Goal: Answer question/provide support: Answer question/provide support

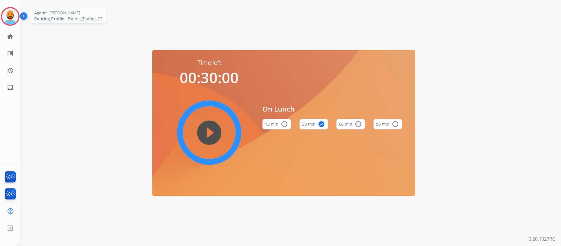
click at [13, 13] on img at bounding box center [10, 16] width 16 height 16
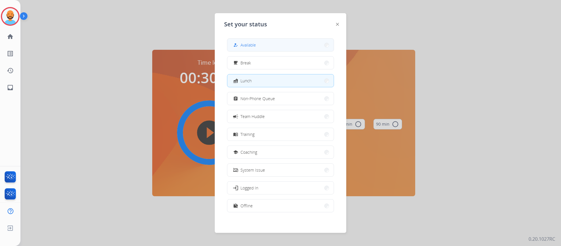
click at [323, 42] on button "how_to_reg Available" at bounding box center [280, 45] width 106 height 13
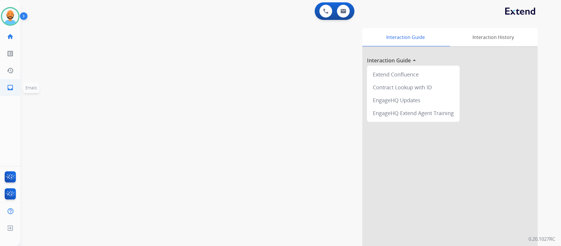
click at [10, 87] on mat-icon "inbox" at bounding box center [10, 87] width 7 height 7
select select "**********"
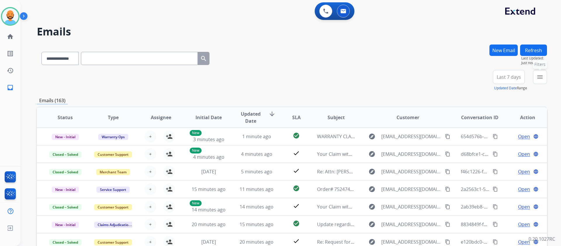
click at [539, 77] on mat-icon "menu" at bounding box center [540, 76] width 7 height 7
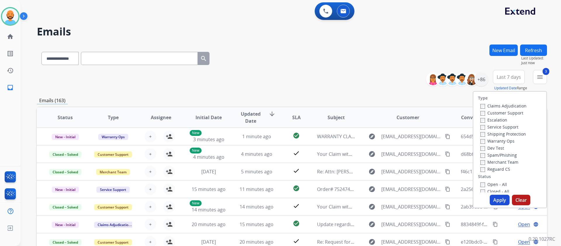
click at [498, 201] on button "Apply" at bounding box center [500, 199] width 20 height 11
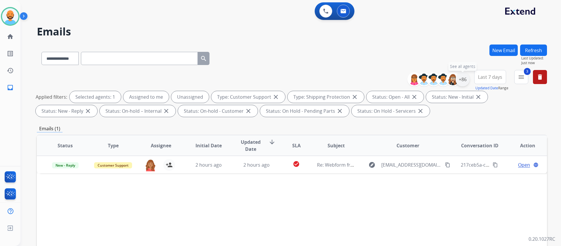
click at [460, 81] on div "+86" at bounding box center [463, 79] width 14 height 14
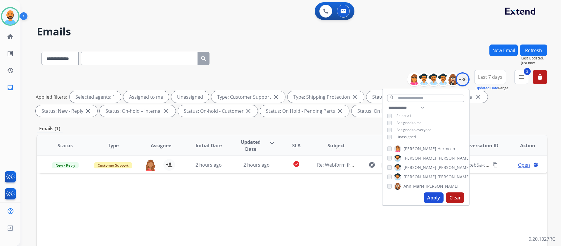
click at [388, 42] on div "**********" at bounding box center [283, 144] width 527 height 246
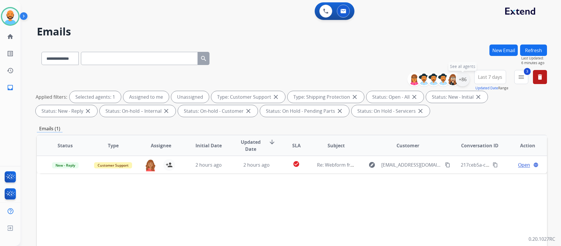
click at [462, 81] on div "+86" at bounding box center [463, 79] width 14 height 14
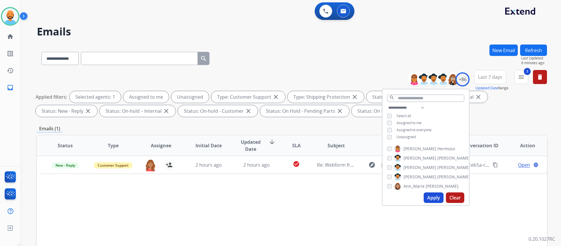
click at [436, 200] on button "Apply" at bounding box center [434, 197] width 20 height 11
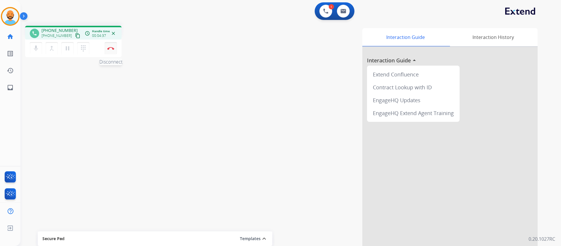
click at [106, 51] on button "Disconnect" at bounding box center [111, 48] width 12 height 12
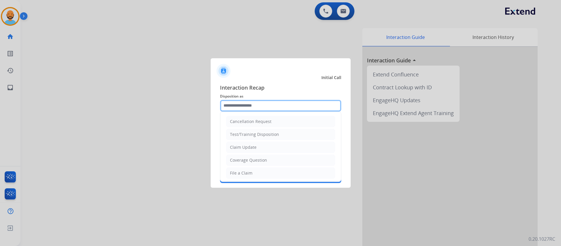
click at [270, 103] on input "text" at bounding box center [280, 106] width 121 height 12
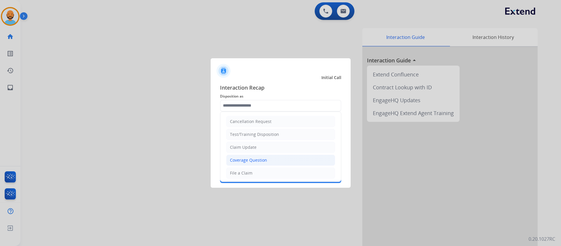
click at [258, 160] on div "Coverage Question" at bounding box center [248, 160] width 37 height 6
type input "**********"
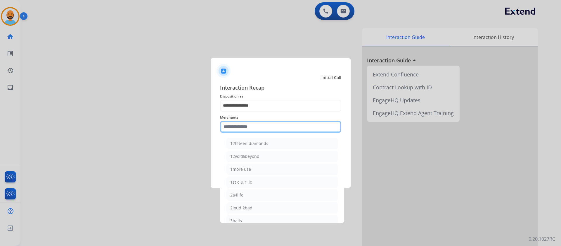
click at [255, 127] on input "text" at bounding box center [280, 127] width 121 height 12
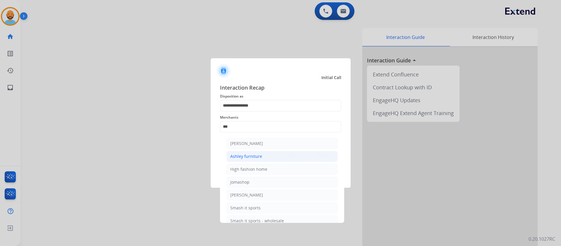
click at [241, 158] on div "Ashley furniture" at bounding box center [246, 156] width 32 height 6
type input "**********"
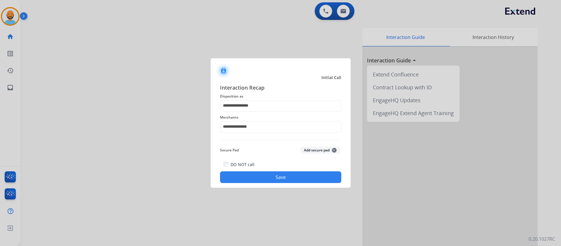
click at [261, 180] on button "Save" at bounding box center [280, 177] width 121 height 12
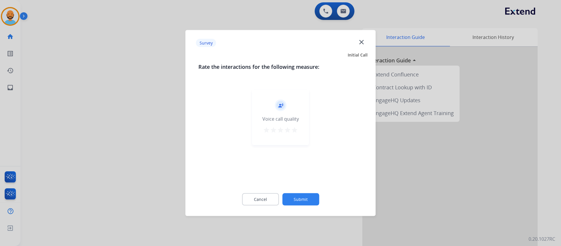
click at [292, 130] on mat-icon "star" at bounding box center [294, 129] width 7 height 7
click at [295, 197] on button "Submit" at bounding box center [300, 199] width 37 height 12
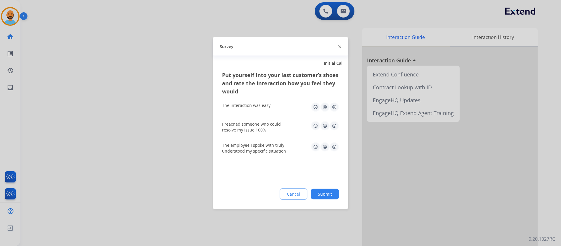
click at [332, 104] on img at bounding box center [334, 106] width 9 height 9
click at [334, 128] on img at bounding box center [334, 125] width 9 height 9
click at [333, 150] on img at bounding box center [334, 146] width 9 height 9
click at [327, 189] on button "Submit" at bounding box center [325, 194] width 28 height 11
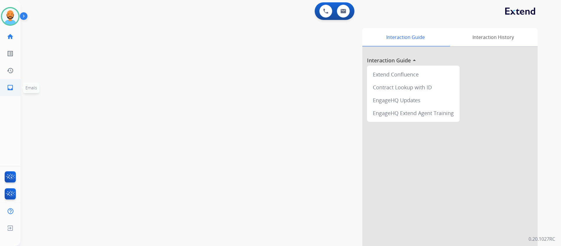
click at [8, 89] on mat-icon "inbox" at bounding box center [10, 87] width 7 height 7
select select "**********"
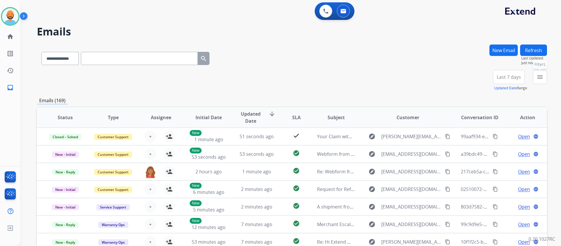
click at [538, 73] on button "menu Filters" at bounding box center [540, 77] width 14 height 14
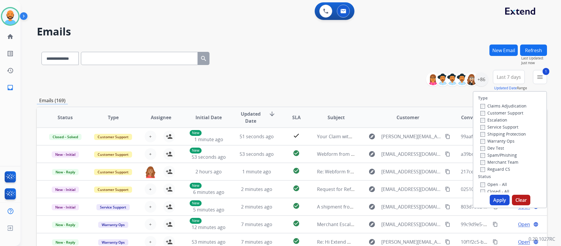
click at [481, 133] on label "Shipping Protection" at bounding box center [504, 134] width 46 height 6
click at [493, 200] on button "Apply" at bounding box center [500, 199] width 20 height 11
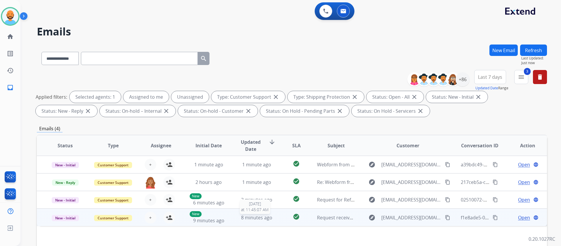
click at [250, 220] on span "8 minutes ago" at bounding box center [256, 217] width 31 height 6
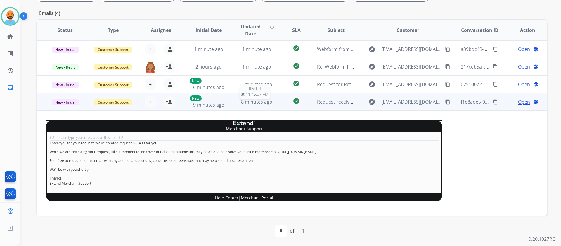
click at [249, 100] on span "8 minutes ago" at bounding box center [256, 102] width 31 height 6
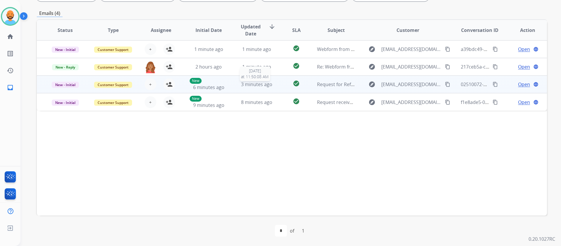
click at [246, 83] on span "3 minutes ago" at bounding box center [256, 84] width 31 height 6
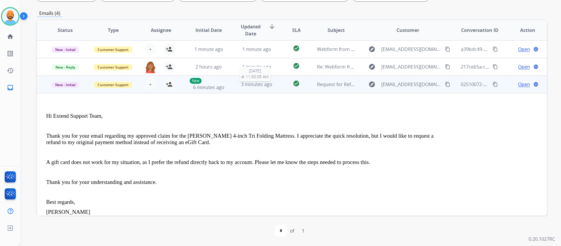
click at [238, 86] on div "3 minutes ago" at bounding box center [257, 84] width 38 height 7
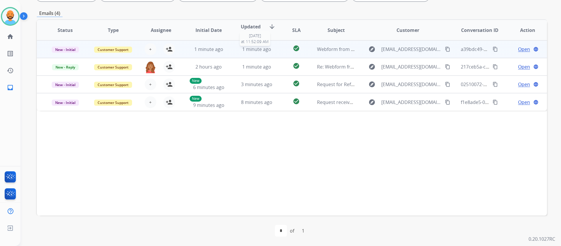
click at [247, 49] on span "1 minute ago" at bounding box center [256, 49] width 29 height 6
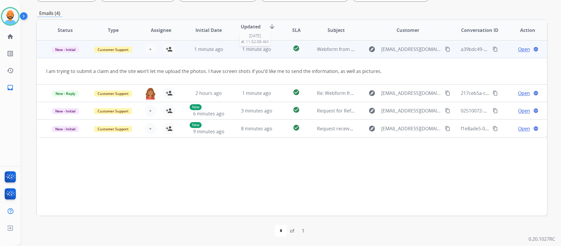
click at [247, 51] on span "1 minute ago" at bounding box center [256, 49] width 29 height 6
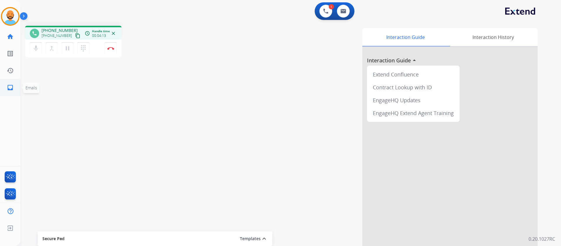
click at [13, 87] on mat-icon "inbox" at bounding box center [10, 87] width 7 height 7
select select "**********"
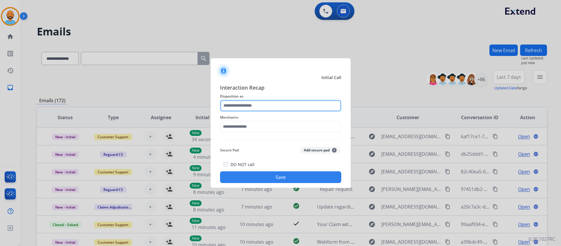
click at [245, 105] on input "text" at bounding box center [280, 106] width 121 height 12
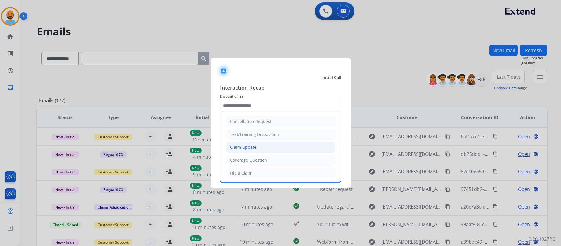
click at [245, 146] on div "Claim Update" at bounding box center [243, 147] width 27 height 6
type input "**********"
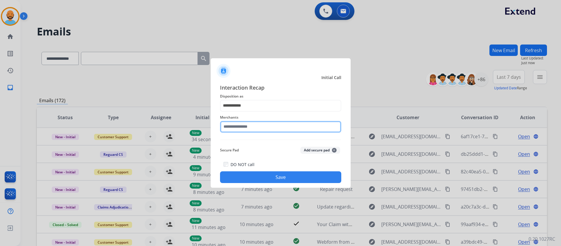
click at [252, 125] on input "text" at bounding box center [280, 127] width 121 height 12
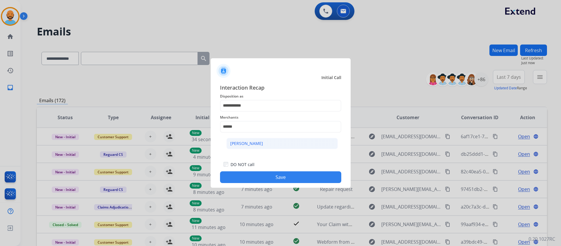
click at [243, 140] on div "[PERSON_NAME]" at bounding box center [246, 143] width 33 height 6
type input "********"
click at [262, 173] on button "Save" at bounding box center [280, 177] width 121 height 12
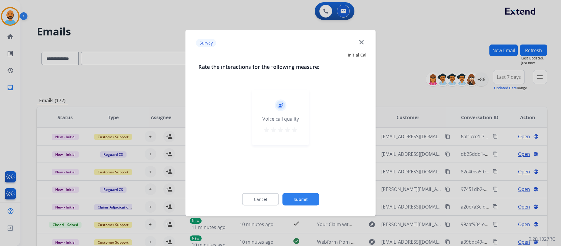
click at [296, 128] on mat-icon "star" at bounding box center [294, 129] width 7 height 7
click at [295, 198] on button "Submit" at bounding box center [300, 199] width 37 height 12
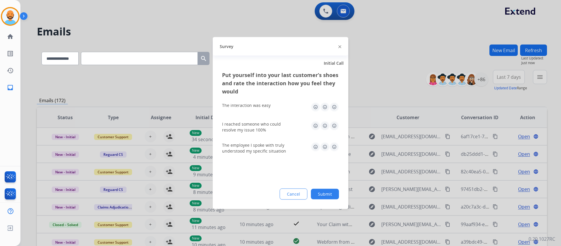
click at [333, 108] on img at bounding box center [334, 106] width 9 height 9
click at [333, 122] on img at bounding box center [334, 125] width 9 height 9
click at [334, 144] on img at bounding box center [334, 146] width 9 height 9
click at [327, 194] on button "Submit" at bounding box center [325, 194] width 28 height 11
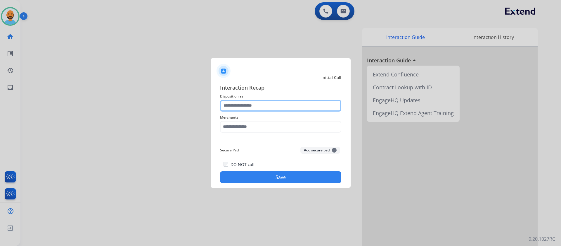
click at [241, 106] on input "text" at bounding box center [280, 106] width 121 height 12
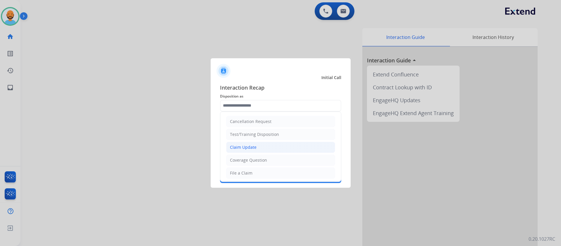
click at [246, 146] on div "Claim Update" at bounding box center [243, 147] width 27 height 6
type input "**********"
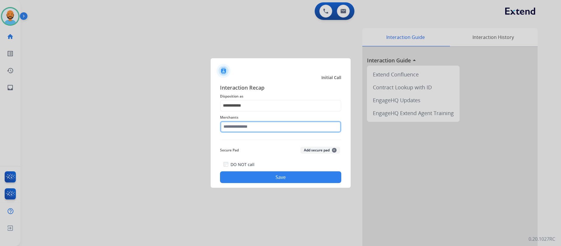
click at [239, 128] on input "text" at bounding box center [280, 127] width 121 height 12
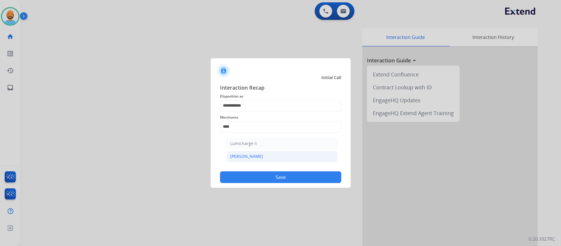
click at [241, 159] on li "[PERSON_NAME]" at bounding box center [282, 156] width 111 height 11
type input "********"
click at [250, 171] on div "DO NOT call Save" at bounding box center [280, 171] width 121 height 22
click at [253, 179] on button "Save" at bounding box center [280, 177] width 121 height 12
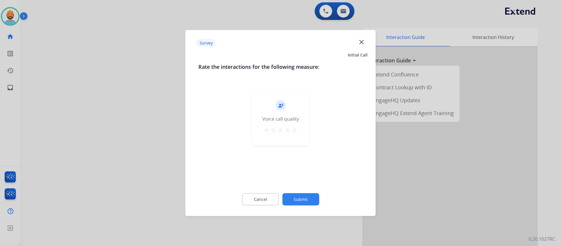
click at [294, 126] on div "record_voice_over Voice call quality star star star star star" at bounding box center [280, 117] width 57 height 56
click at [295, 132] on mat-icon "star" at bounding box center [294, 129] width 7 height 7
click at [296, 195] on button "Submit" at bounding box center [300, 199] width 37 height 12
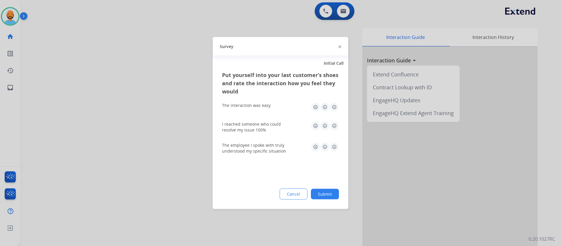
click at [335, 103] on img at bounding box center [334, 106] width 9 height 9
click at [337, 121] on img at bounding box center [334, 125] width 9 height 9
click at [334, 146] on img at bounding box center [334, 146] width 9 height 9
click at [327, 191] on button "Submit" at bounding box center [325, 194] width 28 height 11
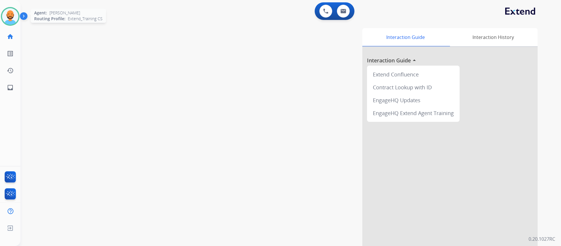
click at [11, 18] on img at bounding box center [10, 16] width 16 height 16
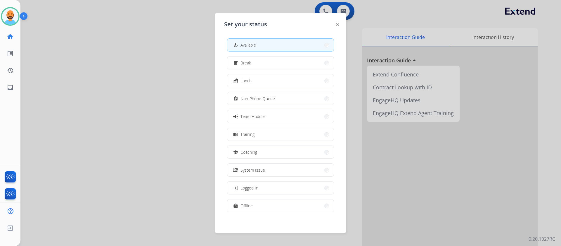
click at [300, 45] on button "how_to_reg Available" at bounding box center [280, 45] width 106 height 13
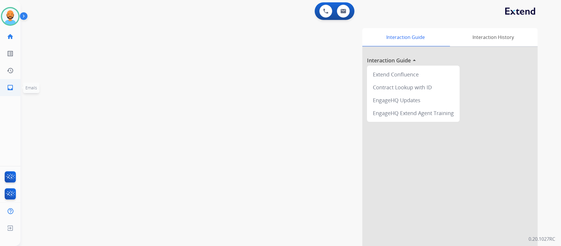
click at [7, 85] on mat-icon "inbox" at bounding box center [10, 87] width 7 height 7
select select "**********"
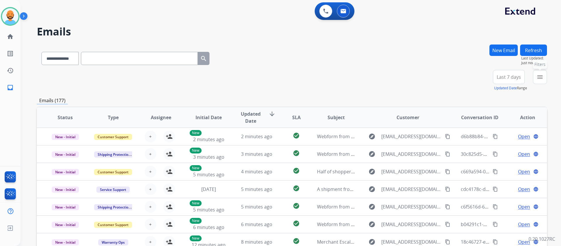
click at [544, 76] on button "menu Filters" at bounding box center [540, 77] width 14 height 14
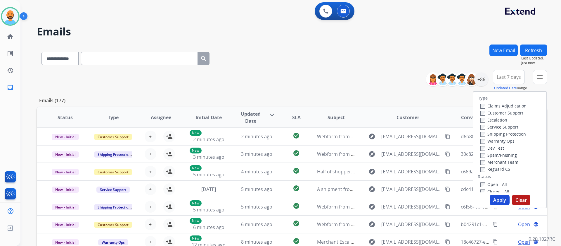
click at [481, 115] on label "Customer Support" at bounding box center [502, 113] width 43 height 6
click at [497, 201] on button "Apply" at bounding box center [500, 199] width 20 height 11
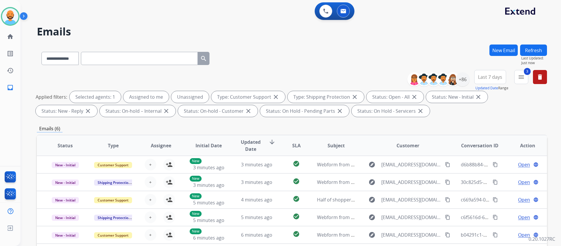
click at [296, 61] on div "**********" at bounding box center [292, 56] width 510 height 25
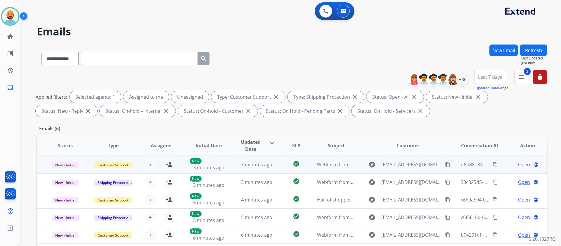
click at [249, 168] on td "3 minutes ago" at bounding box center [252, 165] width 48 height 18
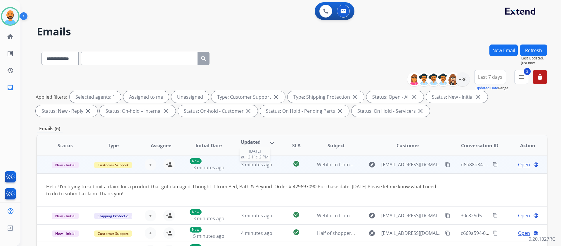
click at [249, 164] on span "3 minutes ago" at bounding box center [256, 164] width 31 height 6
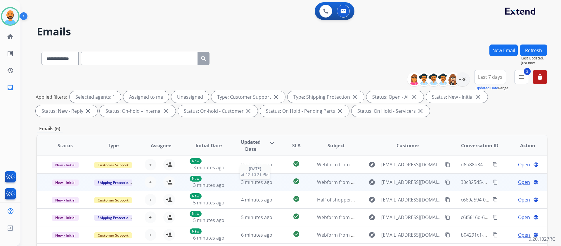
click at [255, 183] on span "3 minutes ago" at bounding box center [256, 182] width 31 height 6
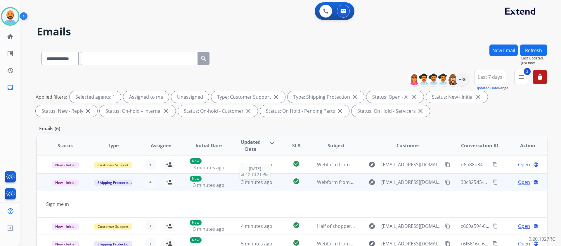
click at [255, 183] on span "3 minutes ago" at bounding box center [256, 182] width 31 height 6
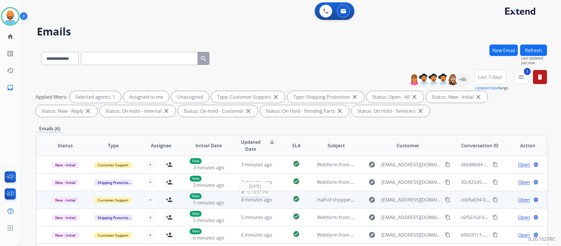
click at [254, 199] on span "4 minutes ago" at bounding box center [256, 199] width 31 height 6
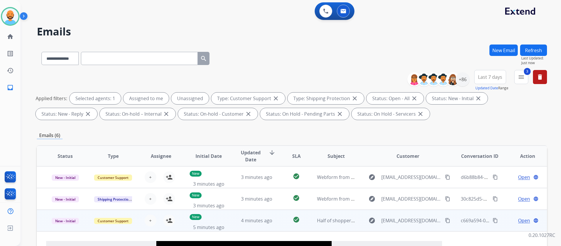
click at [255, 226] on td "4 minutes ago" at bounding box center [252, 220] width 48 height 22
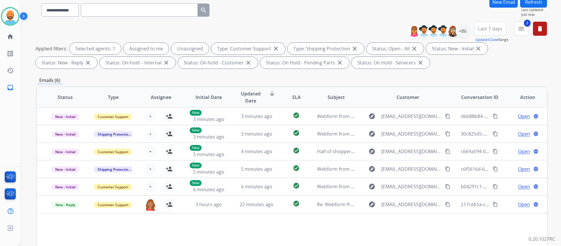
scroll to position [88, 0]
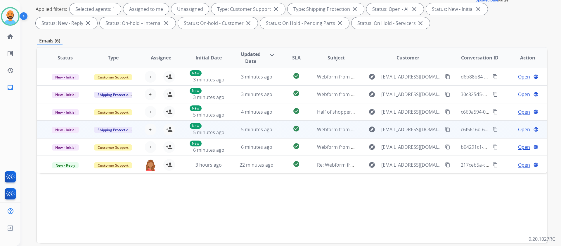
click at [251, 124] on td "5 minutes ago" at bounding box center [252, 129] width 48 height 18
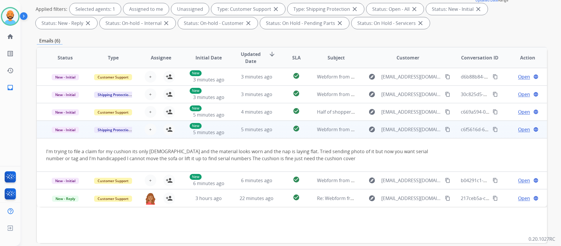
click at [251, 124] on td "5 minutes ago" at bounding box center [252, 129] width 48 height 18
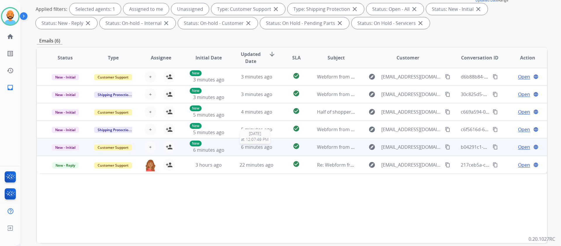
click at [251, 150] on div "6 minutes ago" at bounding box center [257, 146] width 38 height 7
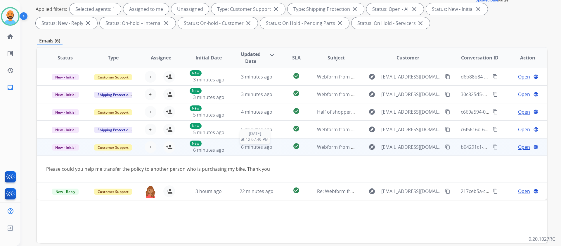
click at [251, 150] on div "6 minutes ago" at bounding box center [257, 146] width 38 height 7
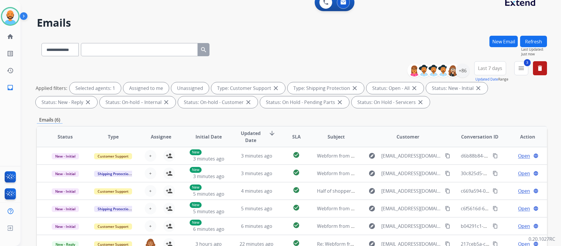
scroll to position [0, 0]
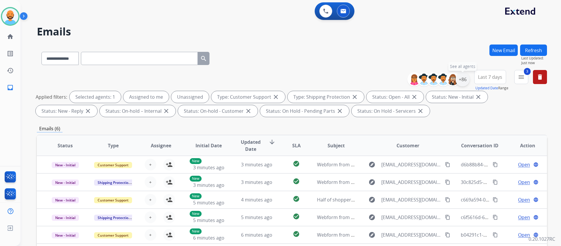
click at [462, 79] on div "+86" at bounding box center [463, 79] width 14 height 14
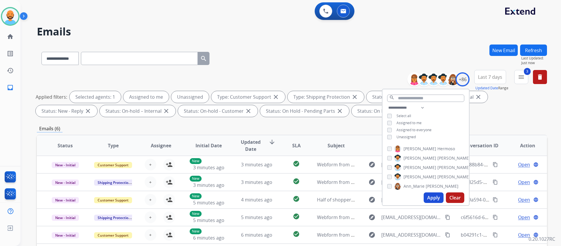
click at [431, 200] on button "Apply" at bounding box center [434, 197] width 20 height 11
click at [324, 64] on div "**********" at bounding box center [292, 56] width 510 height 25
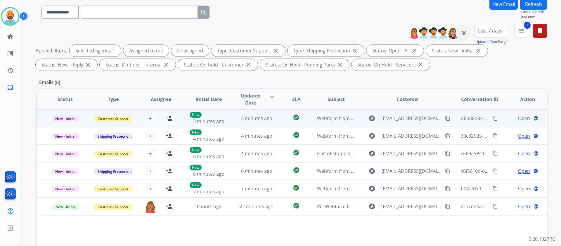
scroll to position [88, 0]
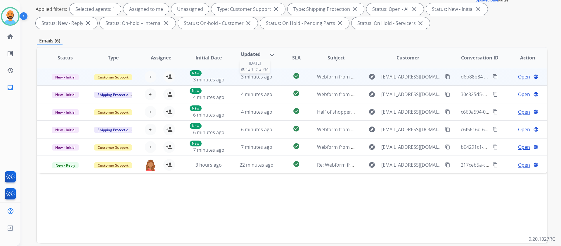
click at [259, 77] on span "3 minutes ago" at bounding box center [256, 76] width 31 height 6
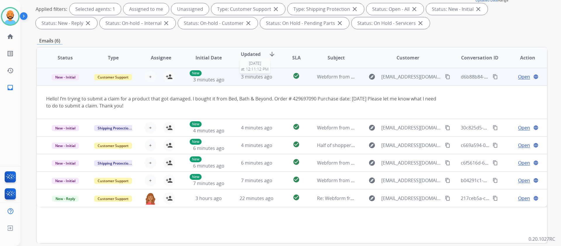
click at [259, 77] on span "3 minutes ago" at bounding box center [256, 76] width 31 height 6
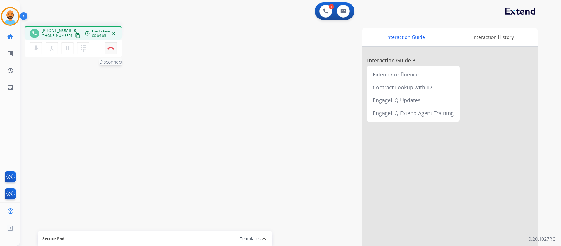
click at [109, 51] on button "Disconnect" at bounding box center [111, 48] width 12 height 12
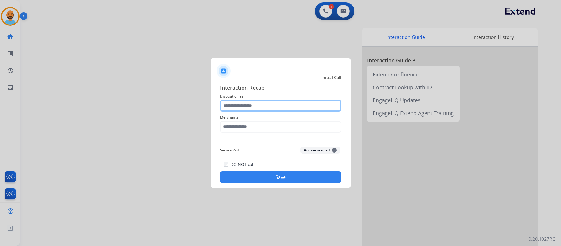
click at [271, 110] on input "text" at bounding box center [280, 106] width 121 height 12
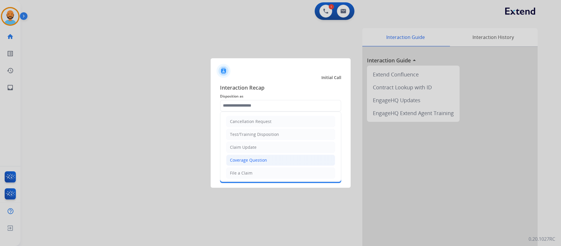
click at [257, 163] on div "Coverage Question" at bounding box center [248, 160] width 37 height 6
type input "**********"
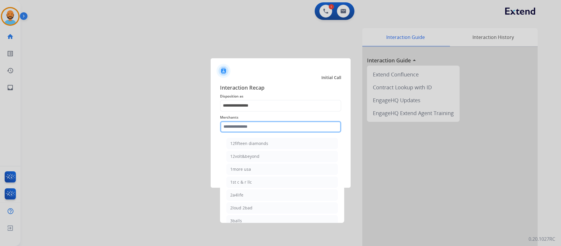
click at [251, 127] on input "text" at bounding box center [280, 127] width 121 height 12
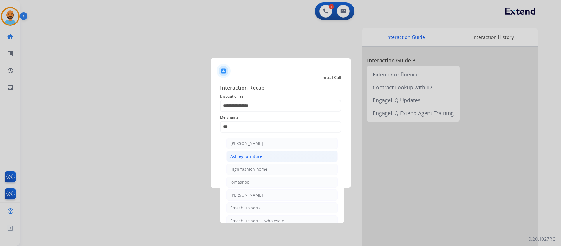
click at [255, 154] on div "Ashley furniture" at bounding box center [246, 156] width 32 height 6
type input "**********"
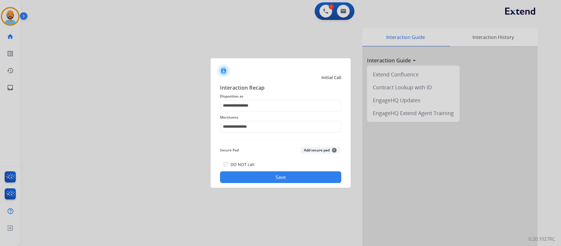
click at [269, 172] on button "Save" at bounding box center [280, 177] width 121 height 12
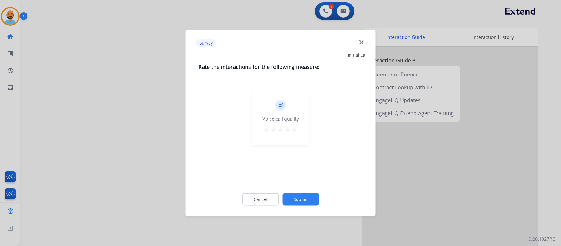
click at [294, 131] on mat-icon "star" at bounding box center [294, 129] width 7 height 7
click at [301, 202] on button "Submit" at bounding box center [300, 199] width 37 height 12
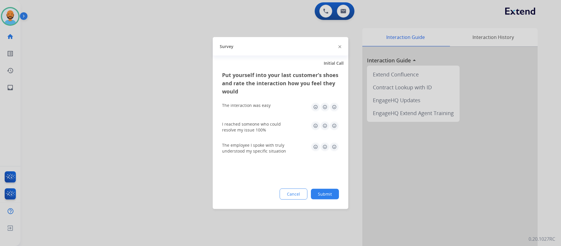
click at [336, 106] on img at bounding box center [334, 106] width 9 height 9
click at [332, 121] on img at bounding box center [334, 125] width 9 height 9
click at [334, 146] on img at bounding box center [334, 146] width 9 height 9
click at [329, 191] on button "Submit" at bounding box center [325, 194] width 28 height 11
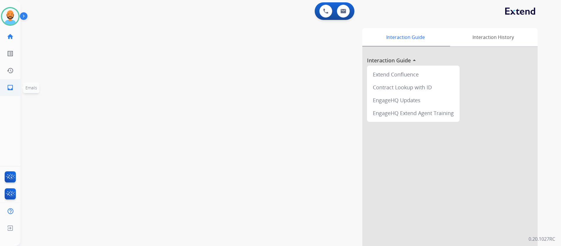
click at [15, 89] on link "inbox Emails" at bounding box center [10, 87] width 16 height 16
select select "**********"
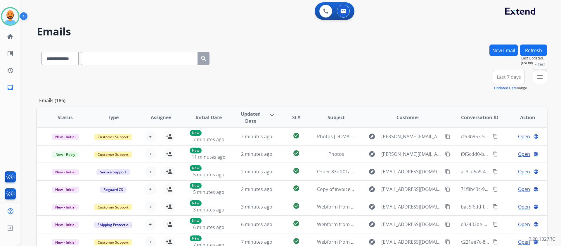
click at [537, 74] on mat-icon "menu" at bounding box center [540, 76] width 7 height 7
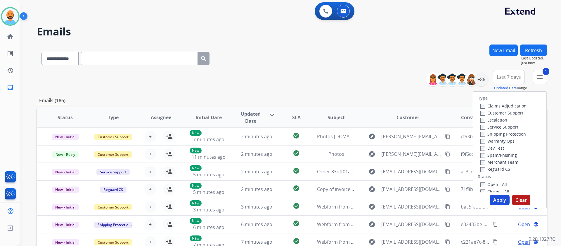
click at [483, 136] on label "Shipping Protection" at bounding box center [504, 134] width 46 height 6
click at [503, 198] on button "Apply" at bounding box center [500, 199] width 20 height 11
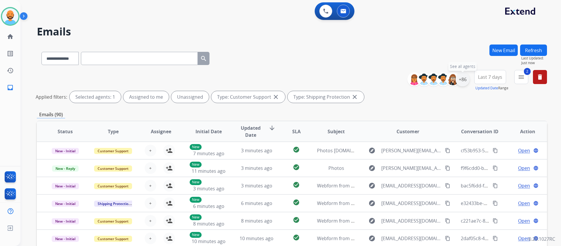
click at [462, 80] on div "+86" at bounding box center [463, 79] width 14 height 14
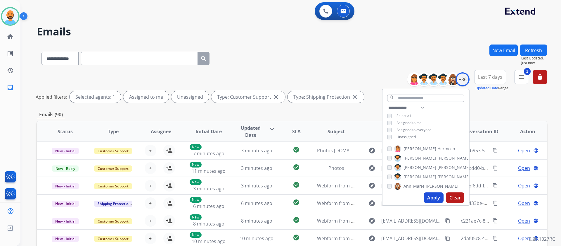
click at [433, 192] on button "Apply" at bounding box center [434, 197] width 20 height 11
click at [375, 57] on div "**********" at bounding box center [292, 56] width 510 height 25
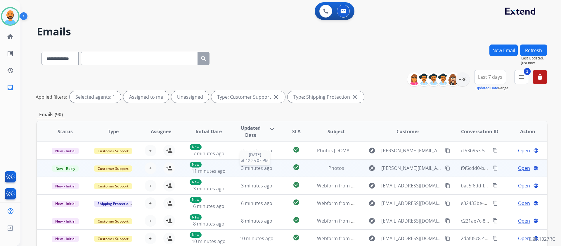
click at [253, 170] on span "3 minutes ago" at bounding box center [256, 168] width 31 height 6
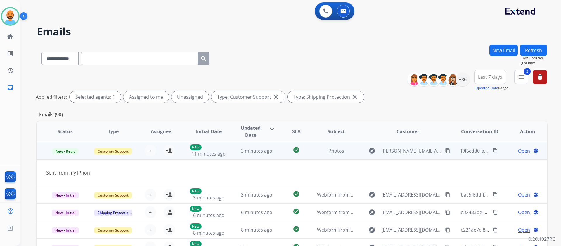
scroll to position [18, 0]
click at [518, 151] on span "Open" at bounding box center [524, 150] width 12 height 7
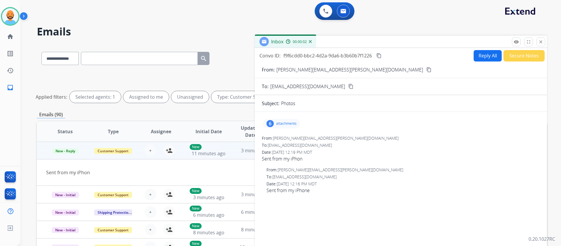
click at [274, 122] on div "6 attachments" at bounding box center [281, 123] width 37 height 9
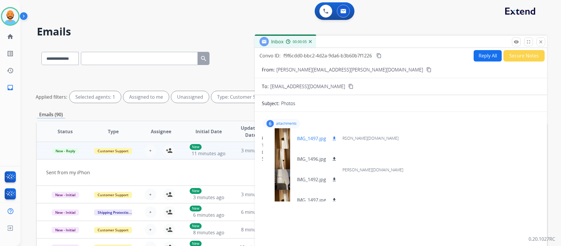
click at [286, 144] on div at bounding box center [282, 138] width 29 height 20
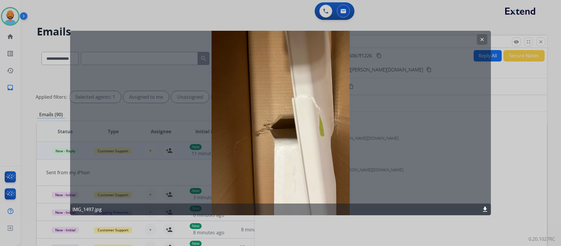
click at [479, 39] on button "clear" at bounding box center [482, 39] width 11 height 11
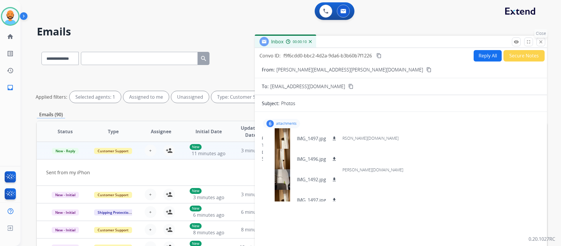
click at [542, 41] on mat-icon "close" at bounding box center [540, 41] width 5 height 5
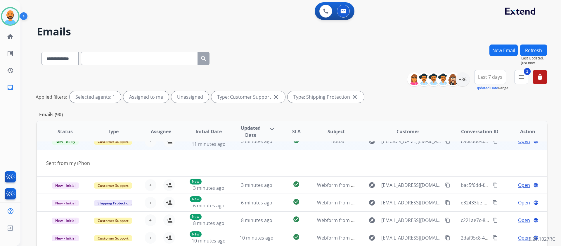
scroll to position [0, 0]
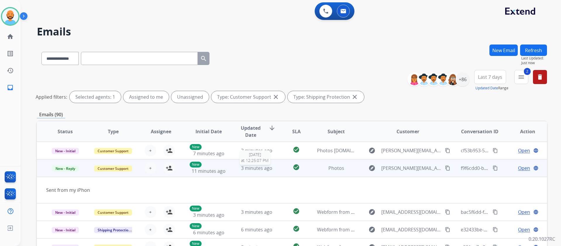
click at [252, 169] on span "3 minutes ago" at bounding box center [256, 168] width 31 height 6
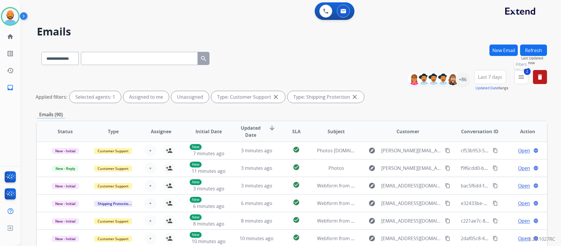
click at [527, 80] on button "2 menu Filters" at bounding box center [521, 77] width 14 height 14
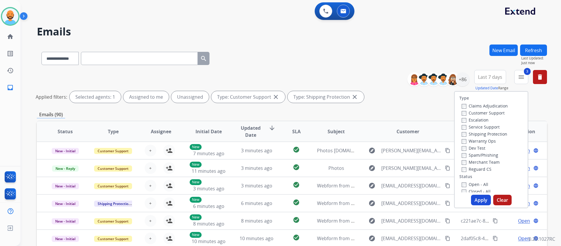
click at [474, 196] on button "Apply" at bounding box center [481, 199] width 20 height 11
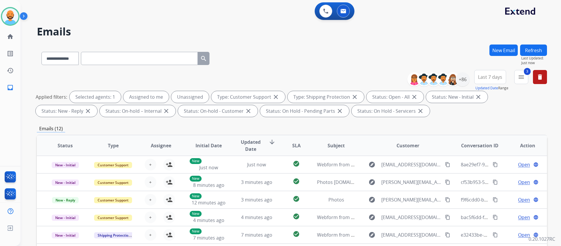
click at [257, 49] on div "**********" at bounding box center [292, 56] width 510 height 25
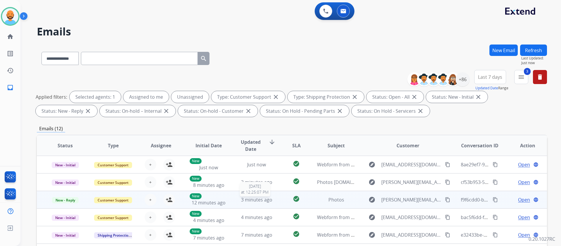
click at [255, 196] on span "3 minutes ago" at bounding box center [256, 199] width 31 height 6
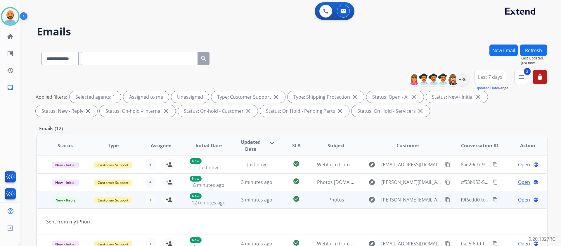
click at [519, 198] on span "Open" at bounding box center [524, 199] width 12 height 7
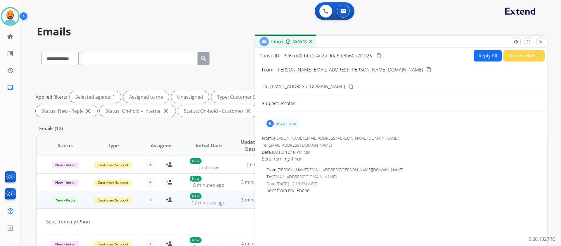
click at [289, 121] on div "6 attachments" at bounding box center [281, 123] width 37 height 9
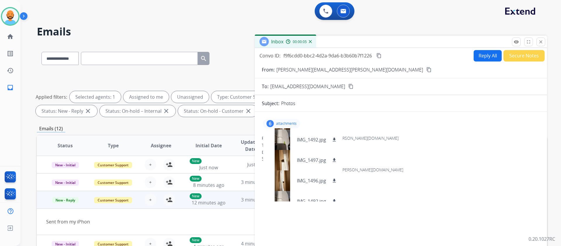
scroll to position [50, 0]
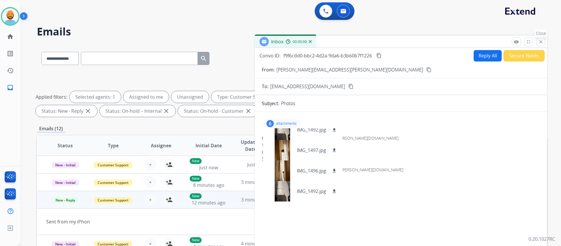
click at [542, 43] on mat-icon "close" at bounding box center [540, 41] width 5 height 5
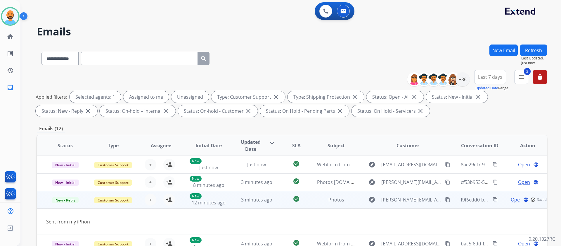
click at [258, 195] on td "3 minutes ago" at bounding box center [252, 200] width 48 height 18
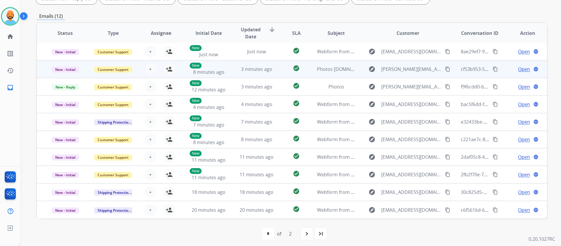
scroll to position [115, 0]
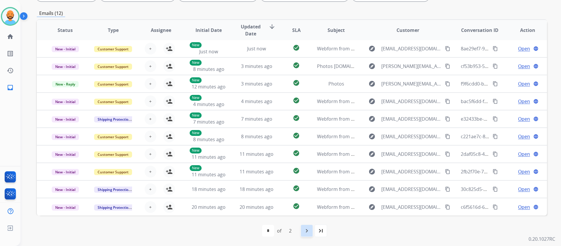
click at [304, 230] on mat-icon "navigate_next" at bounding box center [306, 230] width 7 height 7
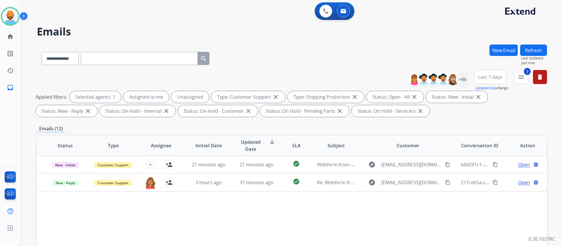
scroll to position [0, 0]
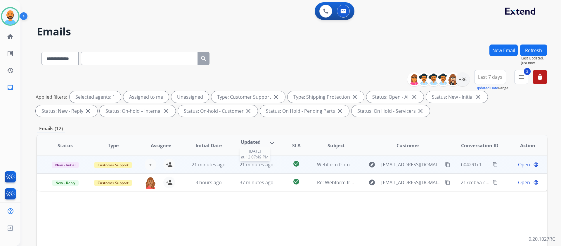
click at [260, 165] on span "21 minutes ago" at bounding box center [257, 164] width 34 height 6
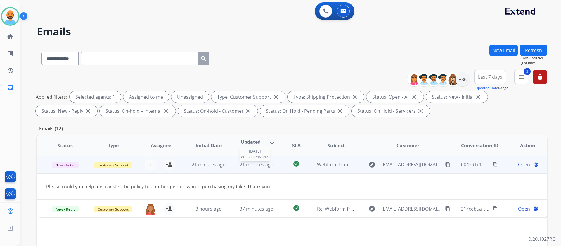
click at [259, 163] on span "21 minutes ago" at bounding box center [257, 164] width 34 height 6
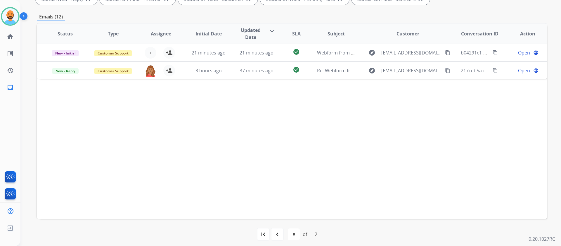
scroll to position [115, 0]
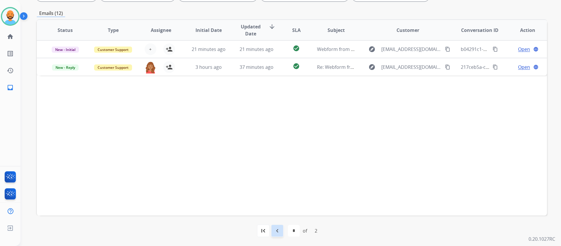
click at [277, 226] on div "navigate_before" at bounding box center [277, 230] width 13 height 13
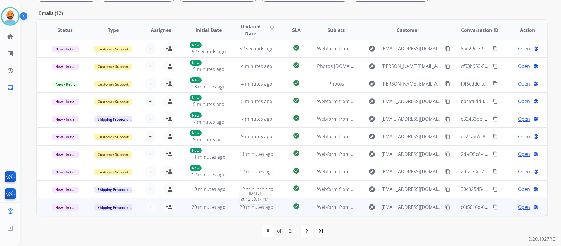
click at [246, 205] on span "20 minutes ago" at bounding box center [257, 206] width 34 height 6
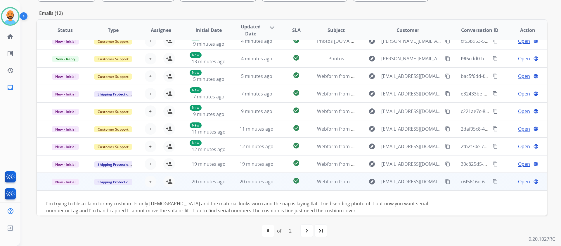
scroll to position [34, 0]
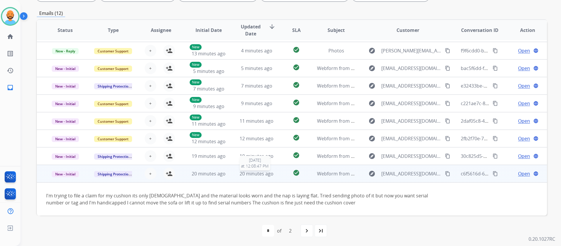
click at [253, 173] on span "20 minutes ago" at bounding box center [257, 173] width 34 height 6
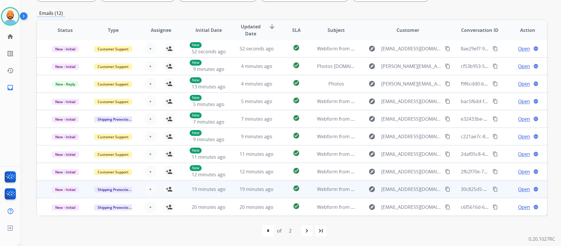
click at [250, 184] on td "19 minutes ago" at bounding box center [252, 189] width 48 height 18
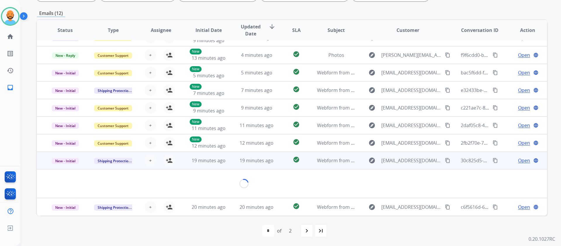
scroll to position [27, 0]
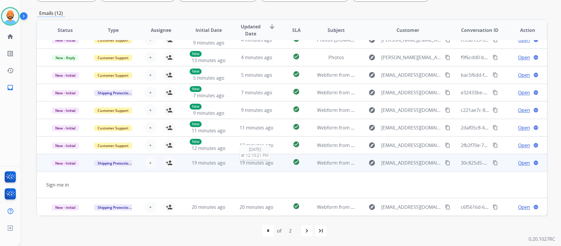
click at [250, 162] on span "19 minutes ago" at bounding box center [257, 162] width 34 height 6
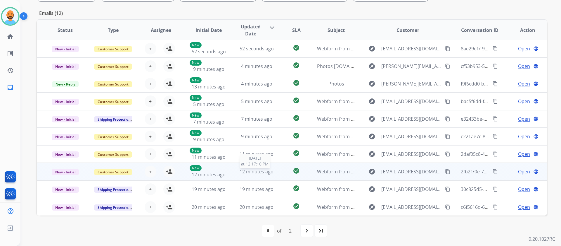
click at [250, 170] on span "12 minutes ago" at bounding box center [257, 171] width 34 height 6
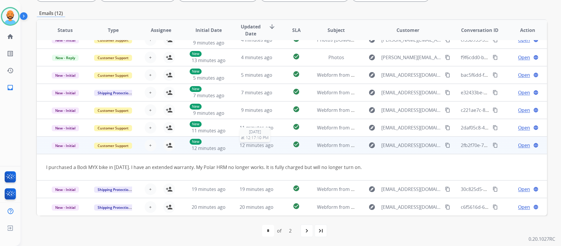
click at [251, 148] on span "12 minutes ago" at bounding box center [257, 145] width 34 height 6
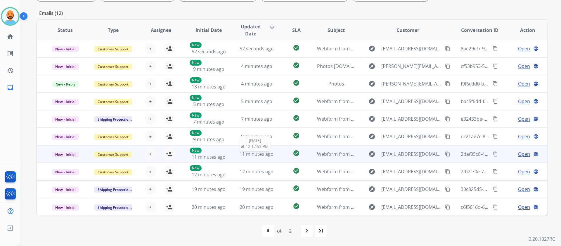
click at [249, 152] on span "11 minutes ago" at bounding box center [257, 154] width 34 height 6
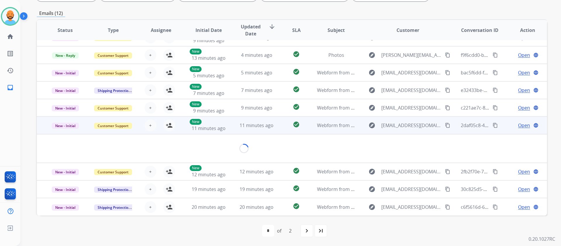
scroll to position [27, 0]
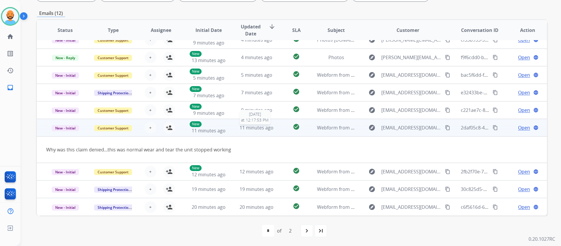
click at [251, 127] on span "11 minutes ago" at bounding box center [257, 127] width 34 height 6
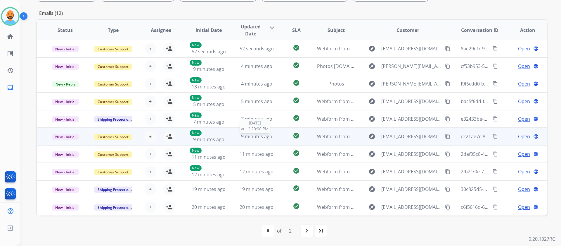
click at [248, 137] on span "9 minutes ago" at bounding box center [256, 136] width 31 height 6
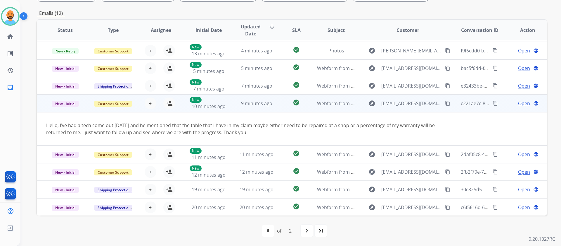
scroll to position [34, 0]
click at [248, 99] on td "9 minutes ago" at bounding box center [252, 103] width 48 height 18
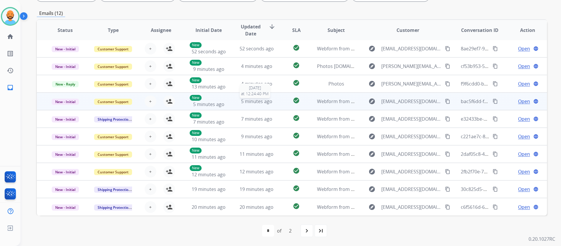
scroll to position [0, 0]
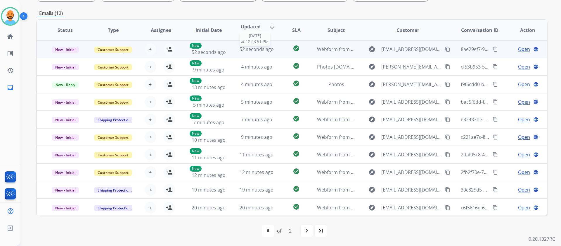
click at [255, 52] on div "52 seconds ago" at bounding box center [257, 49] width 38 height 7
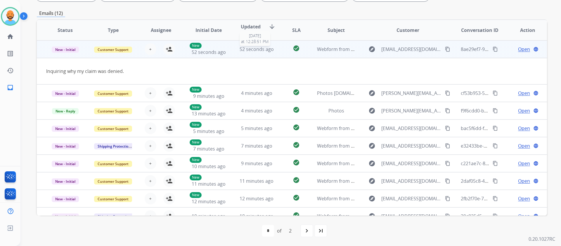
click at [248, 49] on span "52 seconds ago" at bounding box center [257, 49] width 34 height 6
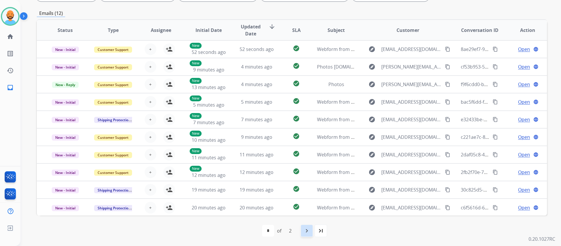
click at [305, 229] on mat-icon "navigate_next" at bounding box center [306, 230] width 7 height 7
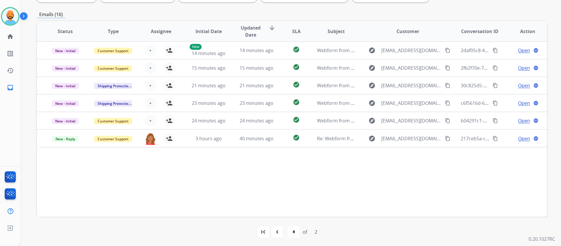
scroll to position [115, 0]
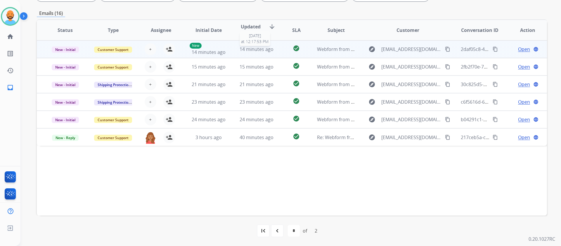
click at [260, 48] on span "14 minutes ago" at bounding box center [257, 49] width 34 height 6
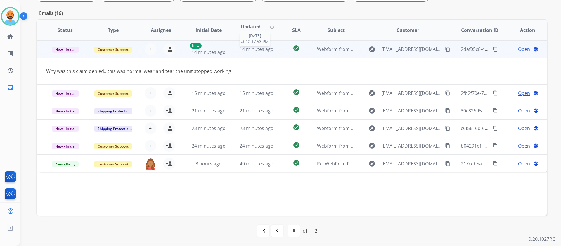
click at [260, 48] on span "14 minutes ago" at bounding box center [257, 49] width 34 height 6
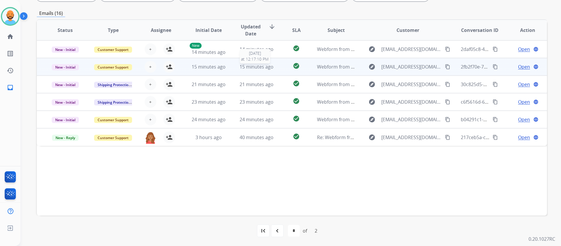
click at [257, 68] on span "15 minutes ago" at bounding box center [257, 66] width 34 height 6
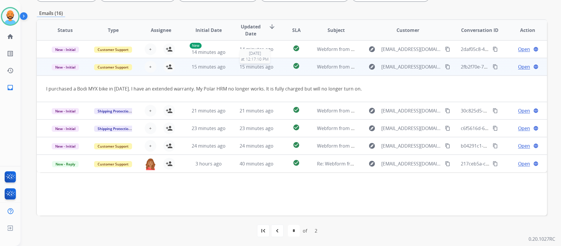
click at [257, 68] on span "15 minutes ago" at bounding box center [257, 66] width 34 height 6
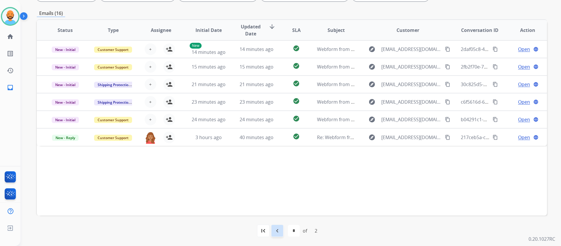
click at [279, 228] on mat-icon "navigate_before" at bounding box center [277, 230] width 7 height 7
select select "*"
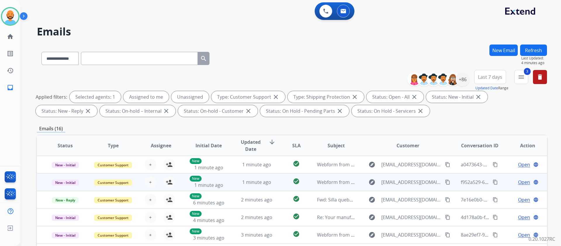
scroll to position [1, 0]
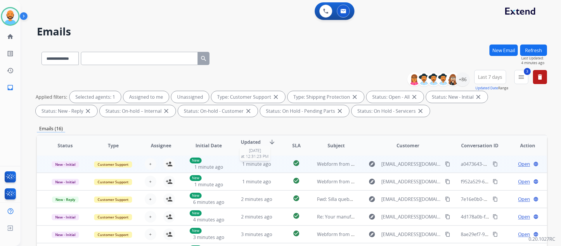
click at [245, 164] on span "1 minute ago" at bounding box center [256, 163] width 29 height 6
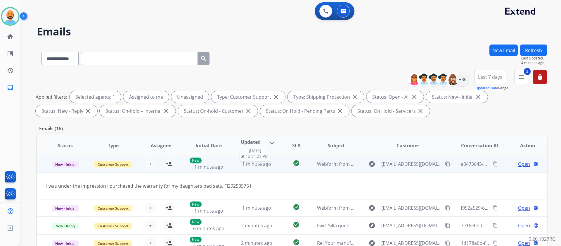
scroll to position [0, 0]
click at [244, 165] on span "1 minute ago" at bounding box center [256, 164] width 29 height 6
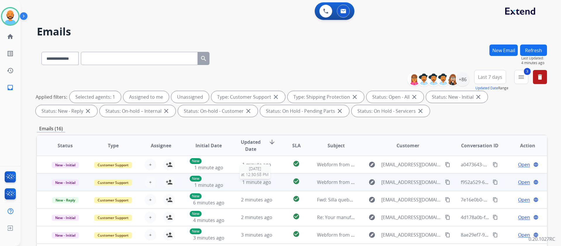
click at [248, 180] on span "1 minute ago" at bounding box center [256, 182] width 29 height 6
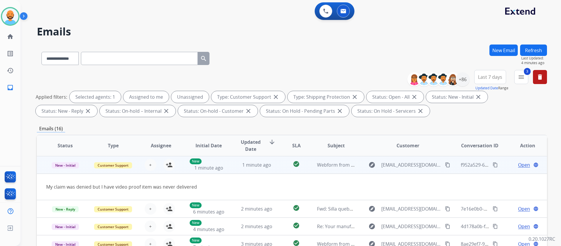
scroll to position [18, 0]
click at [251, 166] on span "1 minute ago" at bounding box center [256, 164] width 29 height 6
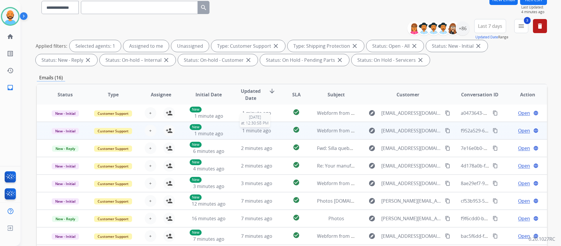
scroll to position [58, 0]
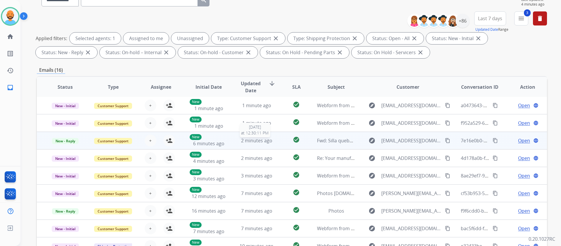
click at [253, 141] on span "2 minutes ago" at bounding box center [256, 140] width 31 height 6
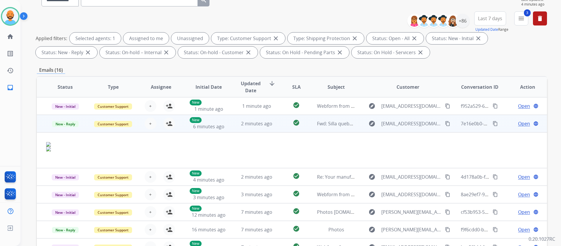
scroll to position [35, 0]
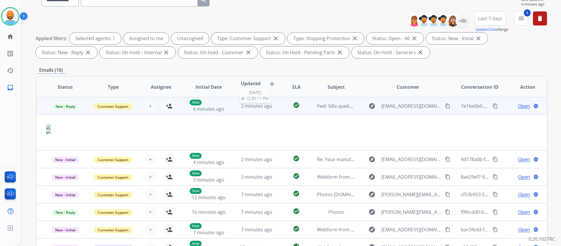
click at [239, 105] on div "2 minutes ago" at bounding box center [257, 105] width 38 height 7
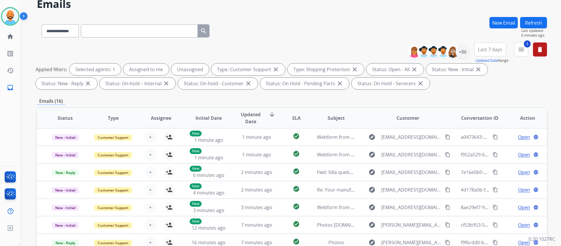
scroll to position [0, 0]
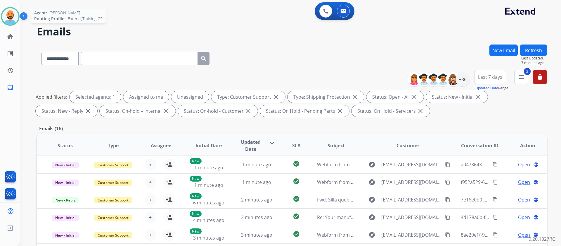
click at [12, 17] on img at bounding box center [10, 16] width 16 height 16
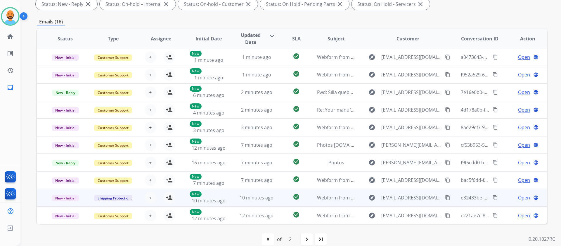
scroll to position [115, 0]
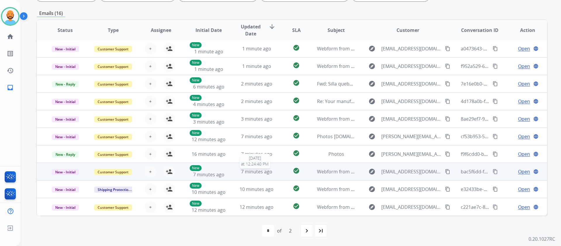
click at [256, 170] on span "7 minutes ago" at bounding box center [256, 171] width 31 height 6
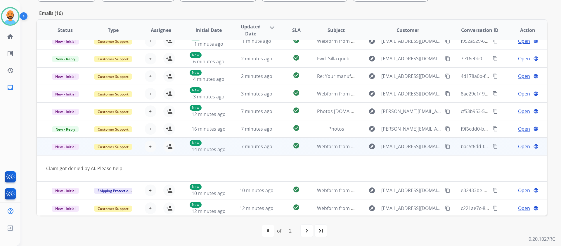
scroll to position [27, 0]
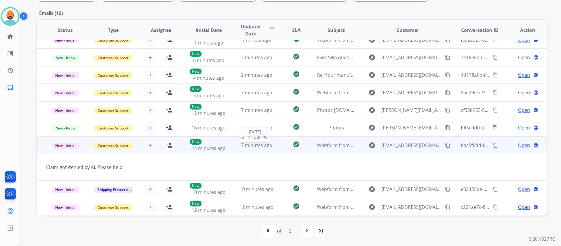
click at [263, 146] on span "7 minutes ago" at bounding box center [256, 145] width 31 height 6
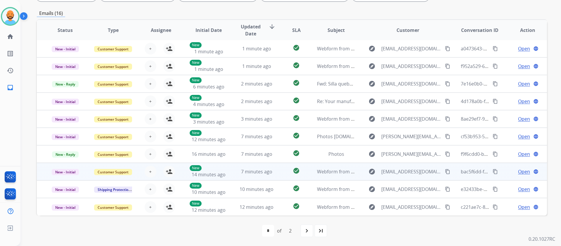
scroll to position [1, 0]
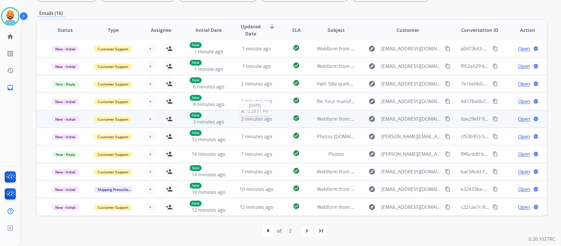
click at [251, 120] on span "3 minutes ago" at bounding box center [256, 118] width 31 height 6
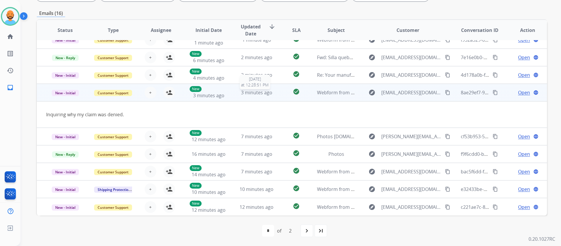
click at [263, 94] on span "3 minutes ago" at bounding box center [256, 92] width 31 height 6
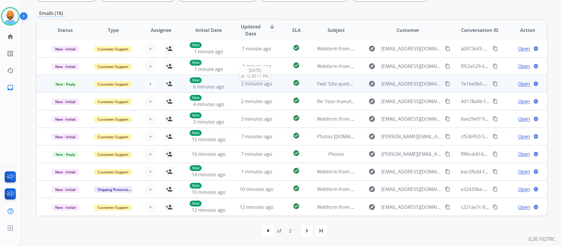
click at [255, 84] on span "2 minutes ago" at bounding box center [256, 83] width 31 height 6
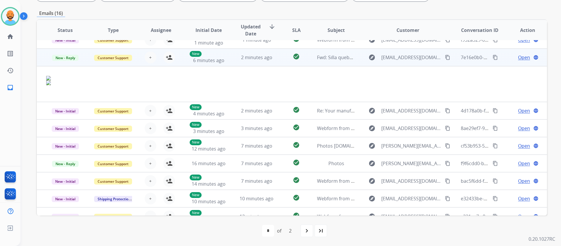
scroll to position [35, 0]
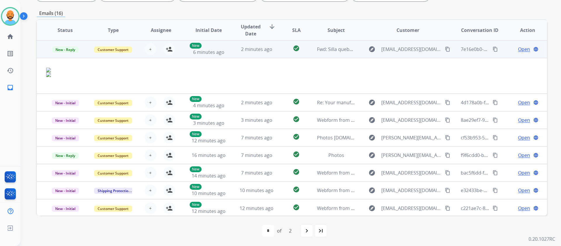
click at [513, 49] on div "Open language" at bounding box center [528, 49] width 38 height 7
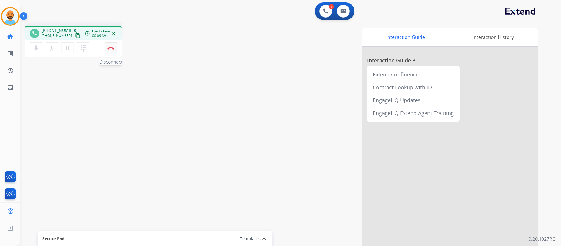
click at [113, 49] on img at bounding box center [110, 48] width 7 height 3
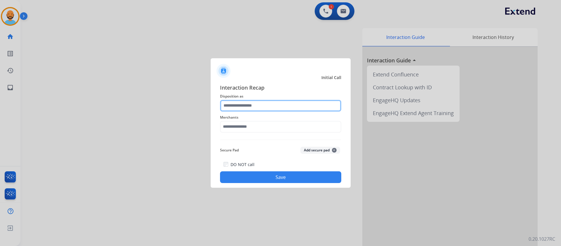
click at [260, 107] on input "text" at bounding box center [280, 106] width 121 height 12
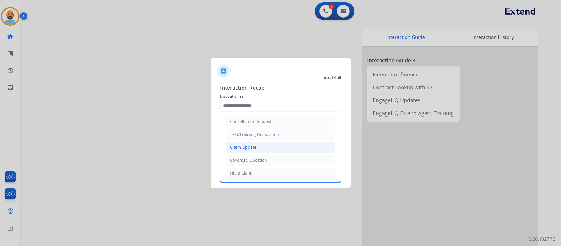
click at [265, 148] on li "Claim Update" at bounding box center [280, 146] width 109 height 11
type input "**********"
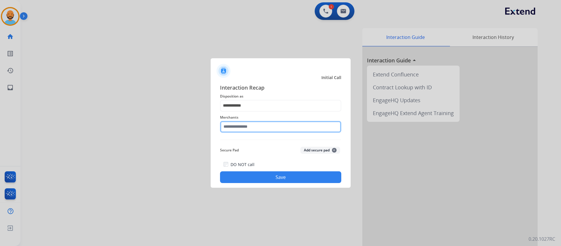
click at [258, 130] on input "text" at bounding box center [280, 127] width 121 height 12
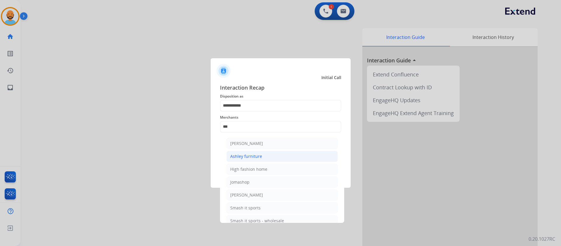
click at [251, 155] on div "Ashley furniture" at bounding box center [246, 156] width 32 height 6
type input "**********"
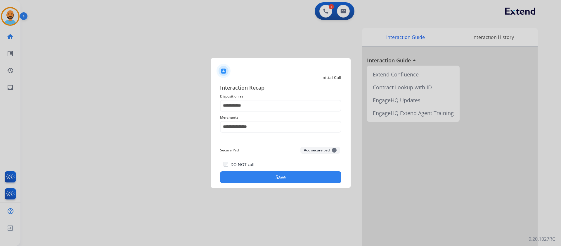
click at [277, 178] on button "Save" at bounding box center [280, 177] width 121 height 12
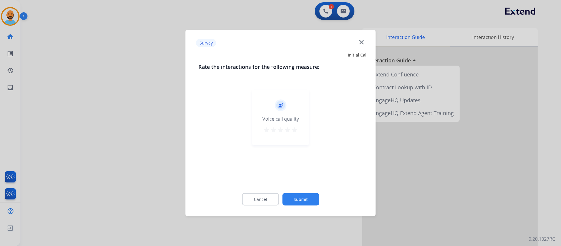
click at [288, 130] on mat-icon "star" at bounding box center [287, 129] width 7 height 7
click at [293, 130] on mat-icon "star" at bounding box center [294, 129] width 7 height 7
click at [307, 201] on button "Submit" at bounding box center [300, 199] width 37 height 12
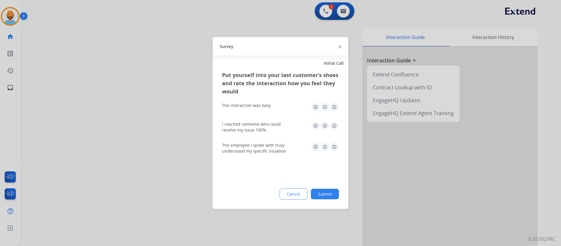
click at [333, 106] on img at bounding box center [334, 106] width 9 height 9
click at [335, 125] on img at bounding box center [334, 125] width 9 height 9
click at [335, 144] on img at bounding box center [334, 146] width 9 height 9
click at [322, 196] on button "Submit" at bounding box center [325, 194] width 28 height 11
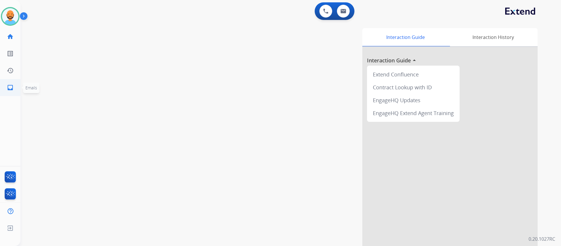
click at [8, 93] on link "inbox Emails" at bounding box center [10, 87] width 16 height 16
select select "**********"
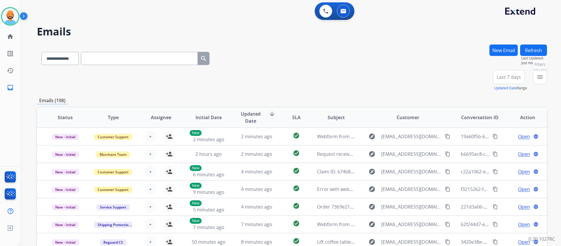
click at [538, 74] on mat-icon "menu" at bounding box center [540, 76] width 7 height 7
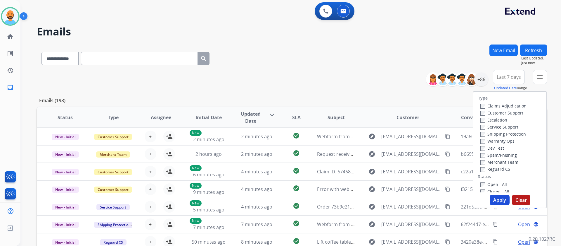
click at [483, 112] on label "Customer Support" at bounding box center [502, 113] width 43 height 6
click at [496, 195] on button "Apply" at bounding box center [500, 199] width 20 height 11
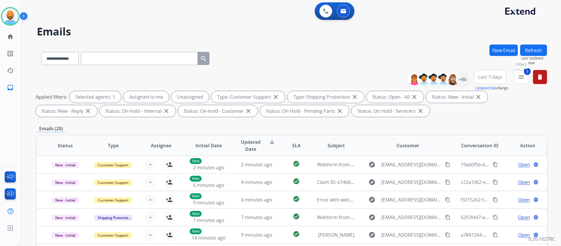
click at [519, 75] on mat-icon "menu" at bounding box center [521, 76] width 7 height 7
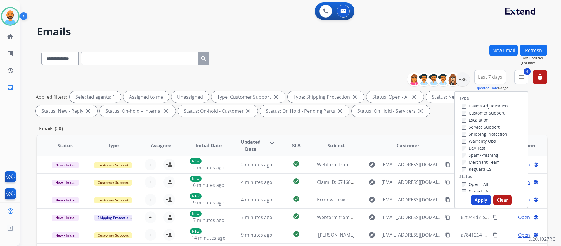
click at [477, 197] on button "Apply" at bounding box center [481, 199] width 20 height 11
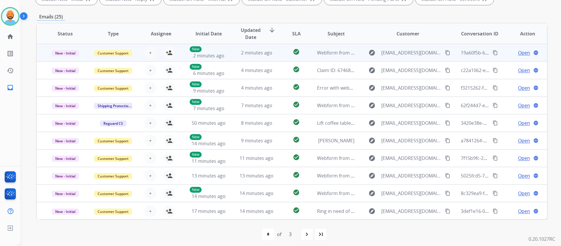
scroll to position [115, 0]
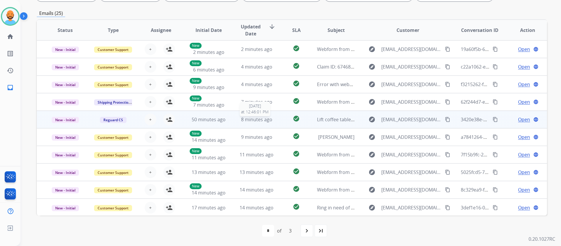
click at [246, 118] on span "8 minutes ago" at bounding box center [256, 119] width 31 height 6
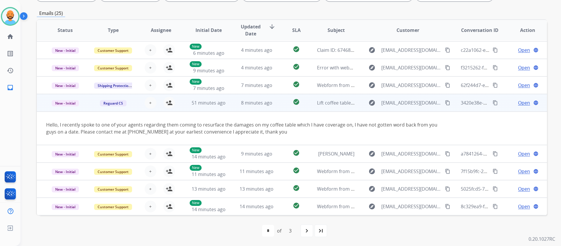
scroll to position [0, 0]
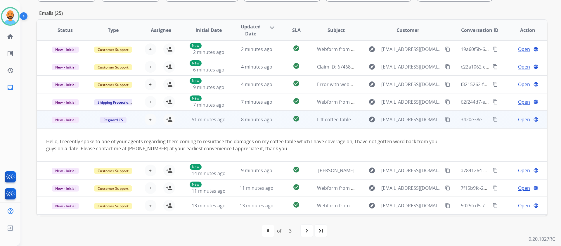
click at [518, 116] on span "Open" at bounding box center [524, 119] width 12 height 7
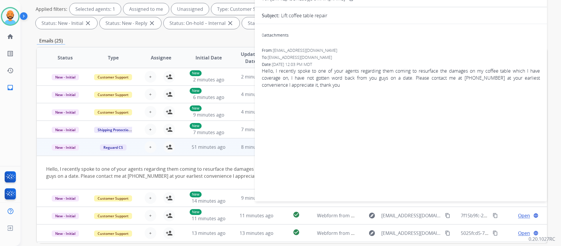
scroll to position [27, 0]
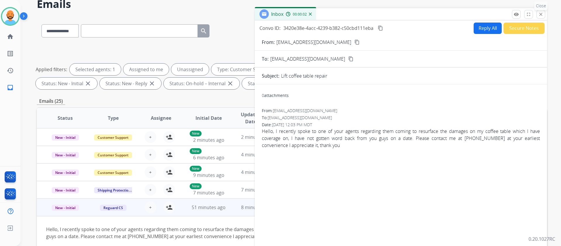
click at [541, 13] on mat-icon "close" at bounding box center [540, 14] width 5 height 5
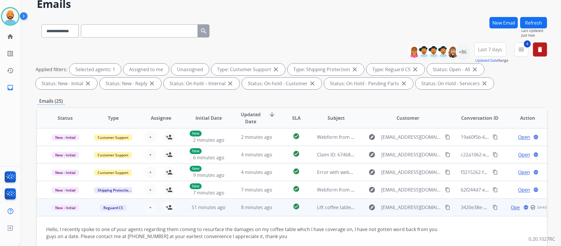
click at [228, 208] on td "8 minutes ago" at bounding box center [252, 207] width 48 height 18
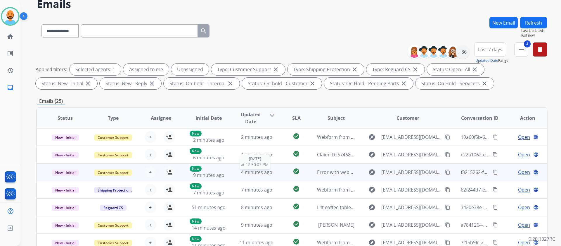
click at [266, 170] on span "4 minutes ago" at bounding box center [256, 172] width 31 height 6
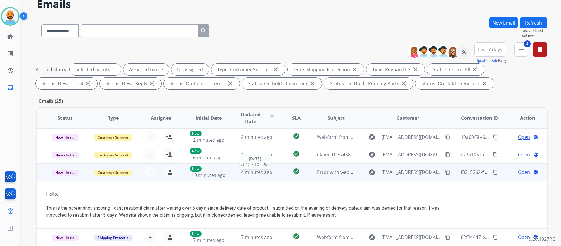
scroll to position [35, 0]
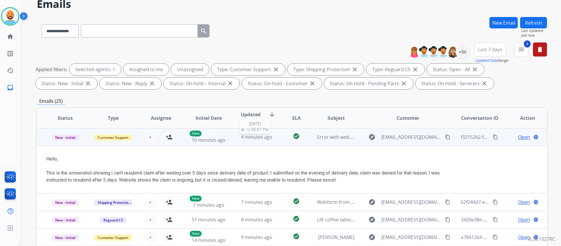
click at [251, 134] on span "4 minutes ago" at bounding box center [256, 137] width 31 height 6
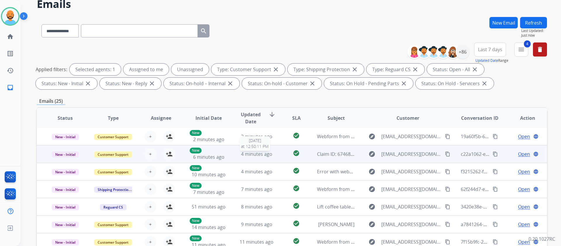
scroll to position [0, 0]
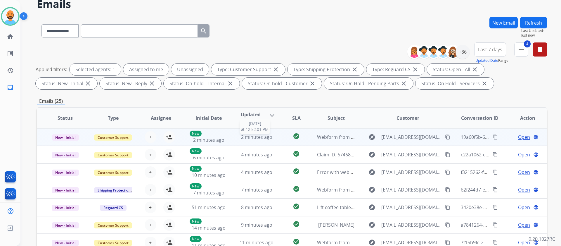
click at [260, 134] on span "2 minutes ago" at bounding box center [256, 137] width 31 height 6
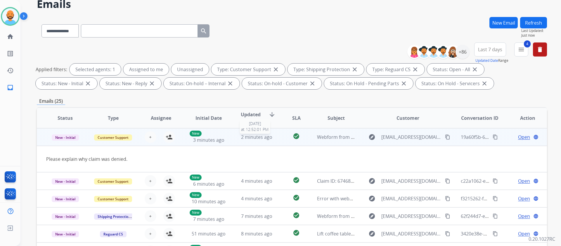
click at [260, 134] on span "2 minutes ago" at bounding box center [256, 137] width 31 height 6
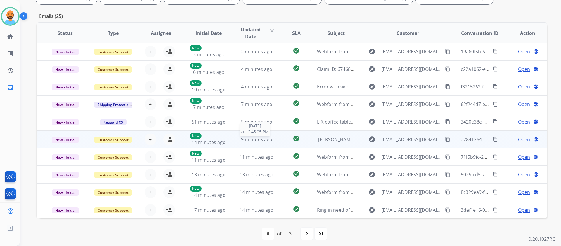
scroll to position [115, 0]
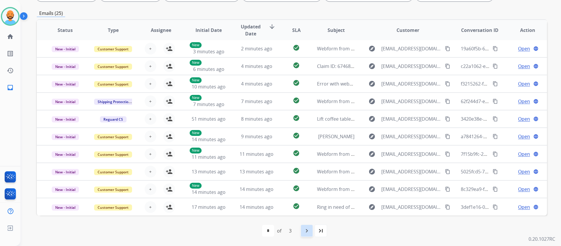
click at [310, 233] on mat-icon "navigate_next" at bounding box center [306, 230] width 7 height 7
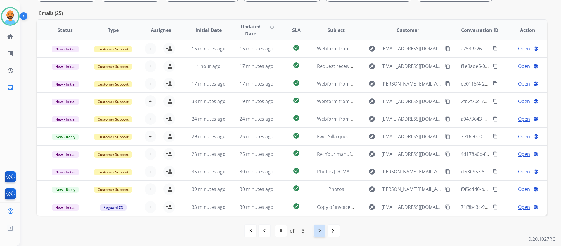
click at [319, 232] on mat-icon "navigate_next" at bounding box center [319, 230] width 7 height 7
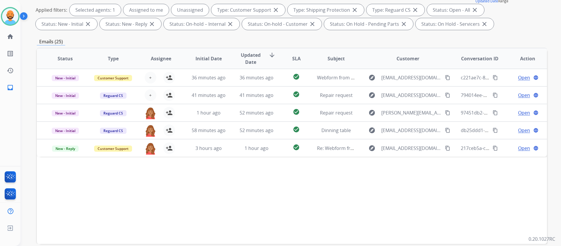
scroll to position [88, 0]
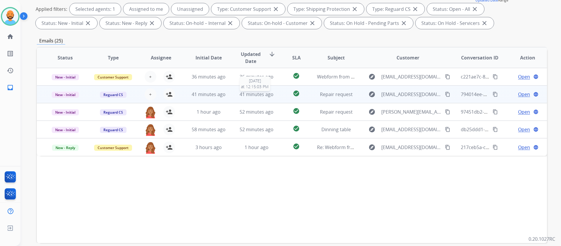
click at [249, 94] on span "41 minutes ago" at bounding box center [257, 94] width 34 height 6
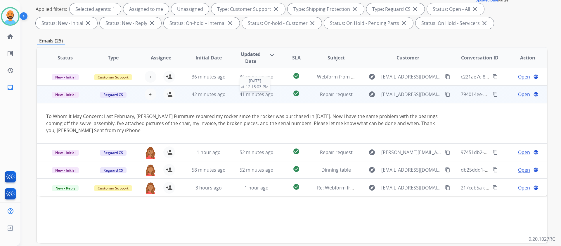
click at [249, 94] on span "41 minutes ago" at bounding box center [257, 94] width 34 height 6
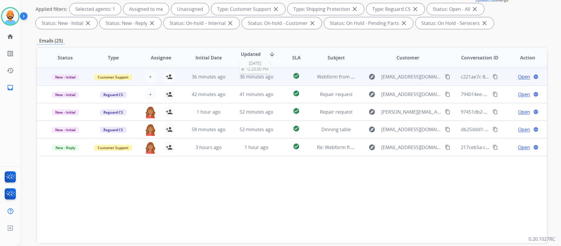
click at [261, 73] on span "36 minutes ago" at bounding box center [257, 76] width 34 height 6
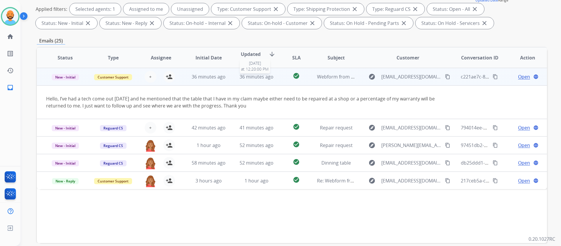
click at [260, 75] on span "36 minutes ago" at bounding box center [257, 76] width 34 height 6
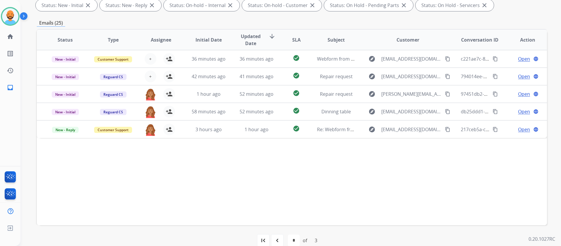
scroll to position [115, 0]
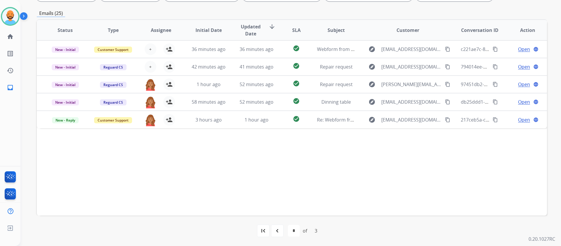
click at [279, 234] on div "navigate_before" at bounding box center [277, 230] width 13 height 13
select select "*"
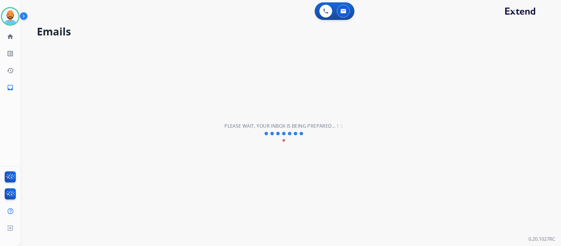
scroll to position [0, 0]
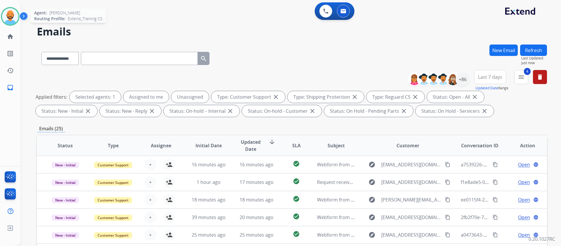
click at [15, 17] on img at bounding box center [10, 16] width 16 height 16
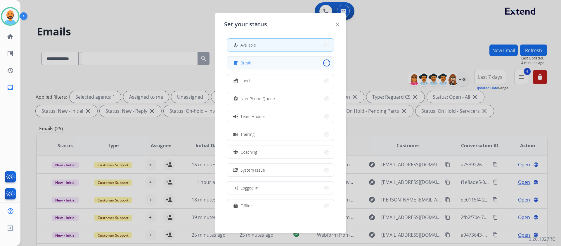
click at [323, 61] on button "free_breakfast Break" at bounding box center [280, 62] width 106 height 13
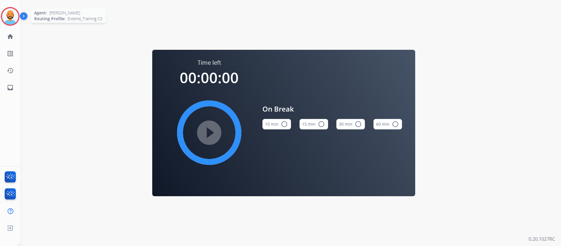
click at [9, 18] on img at bounding box center [10, 16] width 16 height 16
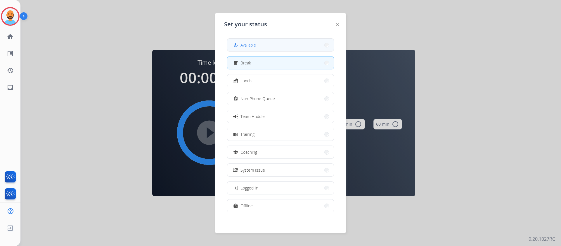
click at [260, 45] on button "how_to_reg Available" at bounding box center [280, 45] width 106 height 13
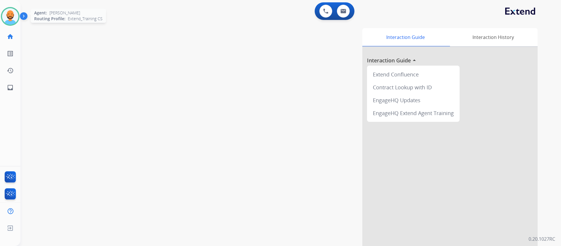
click at [18, 18] on img at bounding box center [10, 16] width 16 height 16
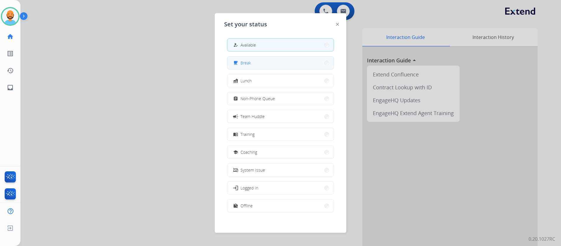
click at [290, 65] on button "free_breakfast Break" at bounding box center [280, 62] width 106 height 13
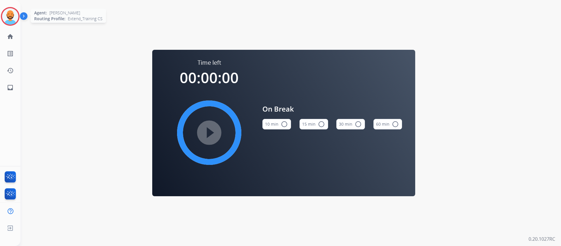
click at [10, 13] on img at bounding box center [10, 16] width 16 height 16
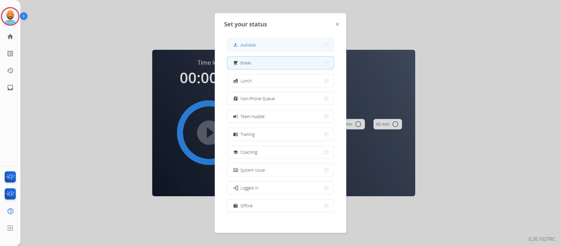
click at [271, 42] on button "how_to_reg Available" at bounding box center [280, 45] width 106 height 13
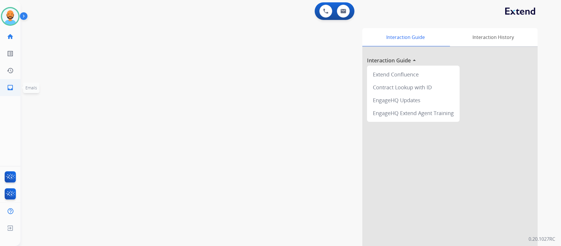
click at [7, 84] on mat-icon "inbox" at bounding box center [10, 87] width 7 height 7
select select "**********"
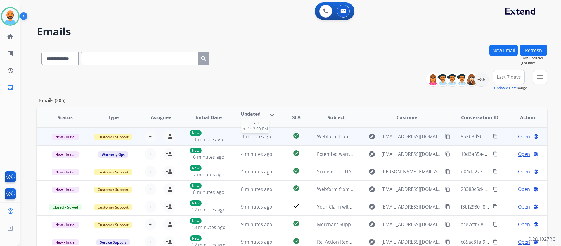
click at [257, 137] on span "1 minute ago" at bounding box center [256, 136] width 29 height 6
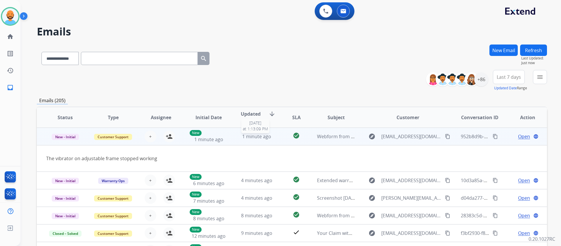
click at [257, 137] on span "1 minute ago" at bounding box center [256, 136] width 29 height 6
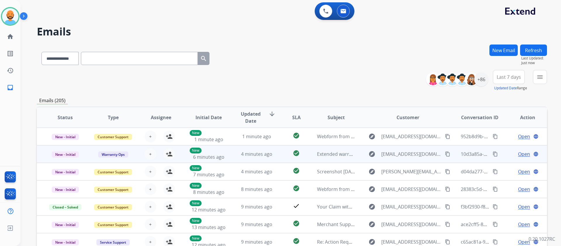
click at [252, 148] on td "4 minutes ago" at bounding box center [252, 154] width 48 height 18
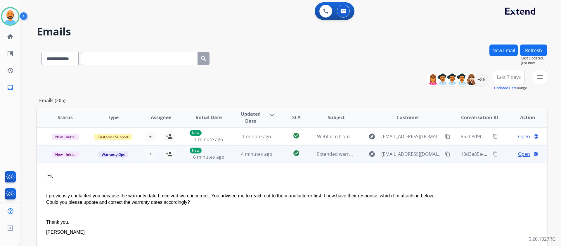
scroll to position [18, 0]
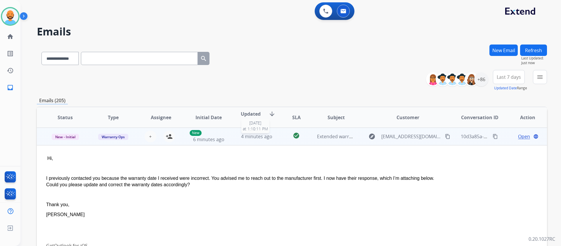
click at [253, 138] on span "4 minutes ago" at bounding box center [256, 136] width 31 height 6
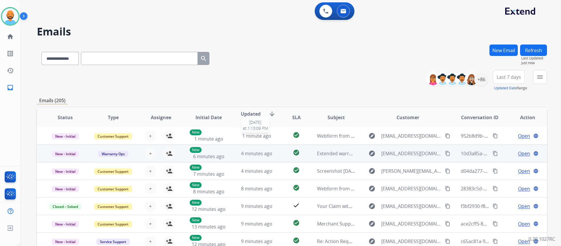
scroll to position [1, 0]
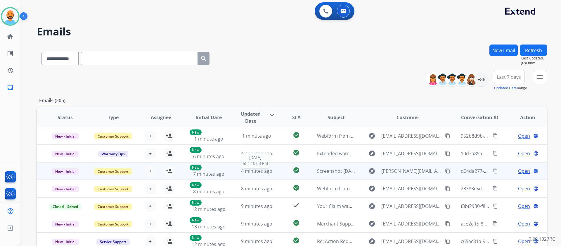
click at [251, 168] on span "4 minutes ago" at bounding box center [256, 170] width 31 height 6
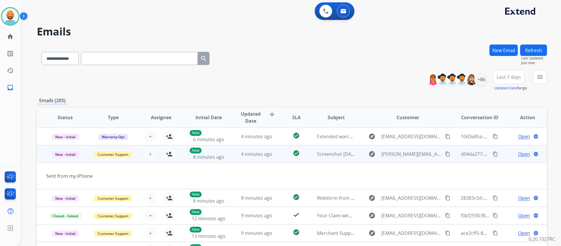
scroll to position [27, 0]
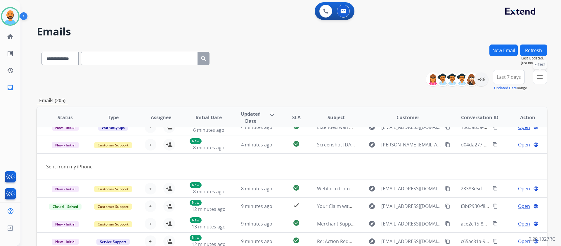
click at [539, 78] on mat-icon "menu" at bounding box center [540, 76] width 7 height 7
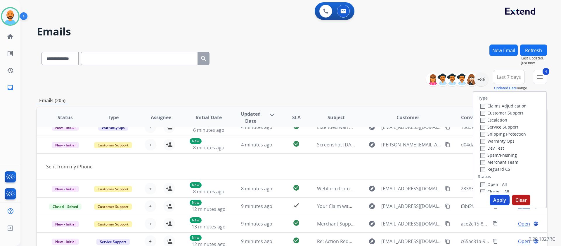
click at [490, 199] on button "Apply" at bounding box center [500, 199] width 20 height 11
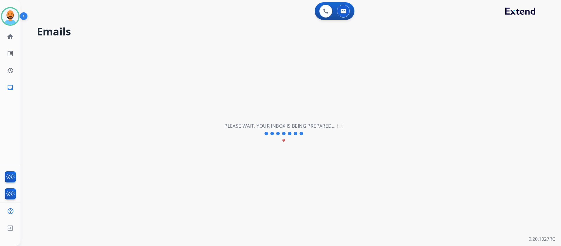
scroll to position [20, 0]
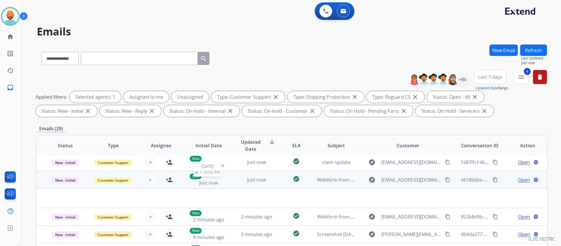
click at [208, 184] on span "Just now" at bounding box center [208, 182] width 19 height 6
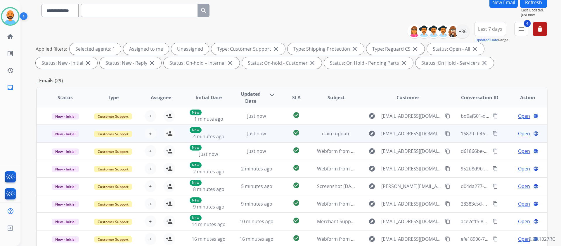
scroll to position [58, 0]
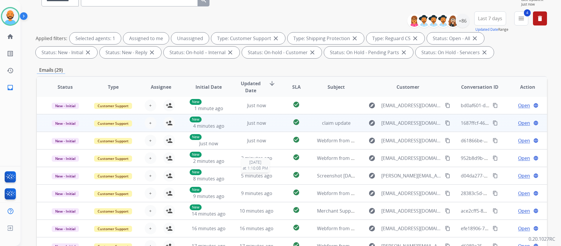
click at [259, 177] on span "5 minutes ago" at bounding box center [256, 175] width 31 height 6
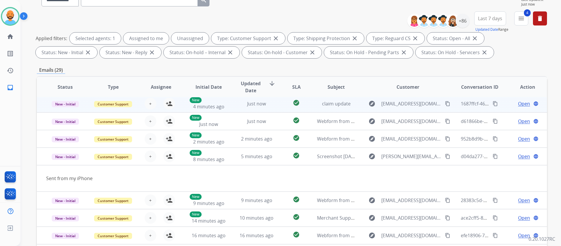
scroll to position [27, 0]
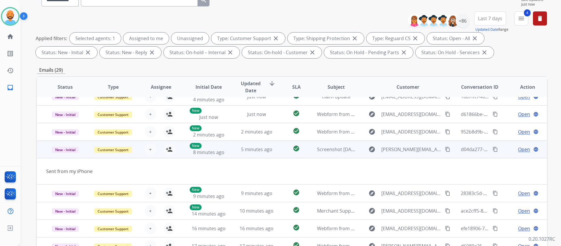
click at [524, 151] on span "Open" at bounding box center [524, 149] width 12 height 7
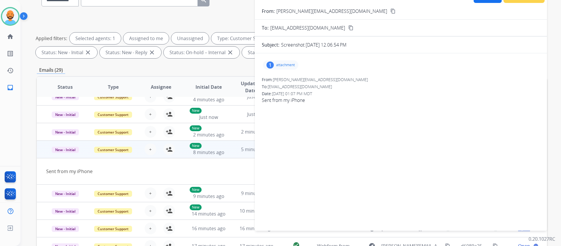
click at [274, 62] on div "1 attachment" at bounding box center [280, 64] width 35 height 9
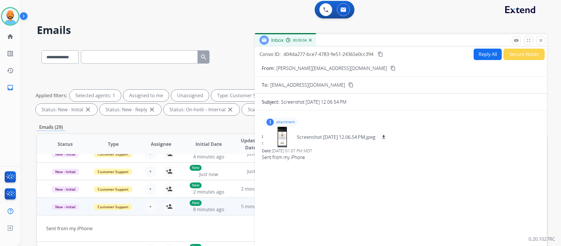
scroll to position [0, 0]
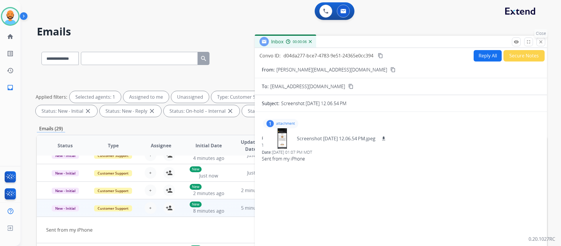
click at [543, 40] on mat-icon "close" at bounding box center [540, 41] width 5 height 5
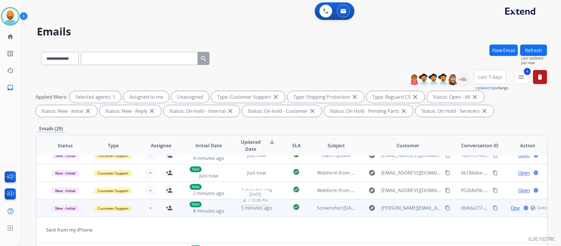
click at [250, 211] on div "5 minutes ago" at bounding box center [257, 207] width 38 height 7
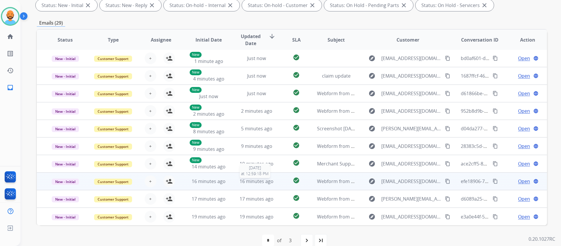
scroll to position [115, 0]
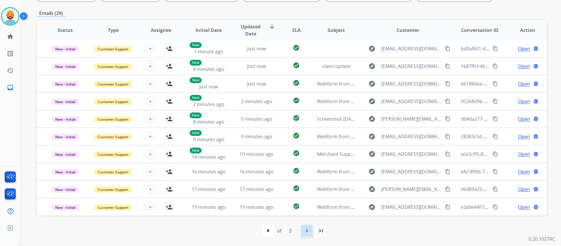
click at [302, 228] on div "navigate_next" at bounding box center [306, 230] width 13 height 13
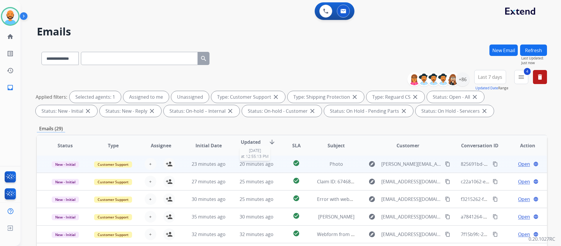
click at [265, 162] on span "20 minutes ago" at bounding box center [257, 163] width 34 height 6
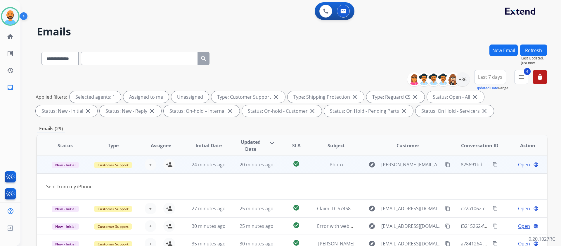
click at [518, 162] on span "Open" at bounding box center [524, 164] width 12 height 7
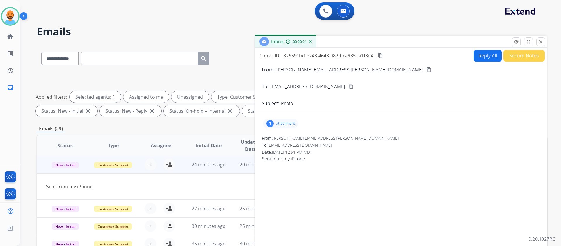
click at [275, 122] on div "1 attachment" at bounding box center [280, 123] width 35 height 9
click at [282, 134] on div at bounding box center [282, 138] width 29 height 20
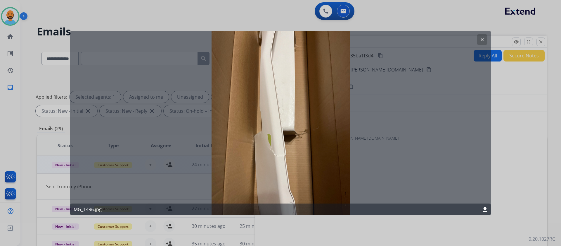
click at [476, 40] on div "clear IMG_1496.jpg download" at bounding box center [280, 123] width 421 height 184
click at [481, 37] on mat-icon "clear" at bounding box center [482, 39] width 5 height 5
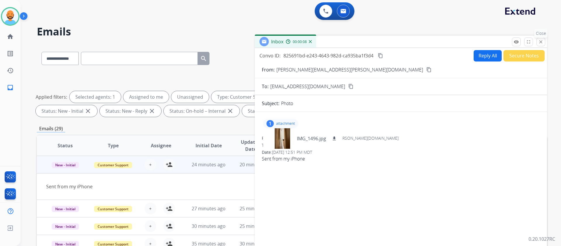
click at [540, 43] on mat-icon "close" at bounding box center [540, 41] width 5 height 5
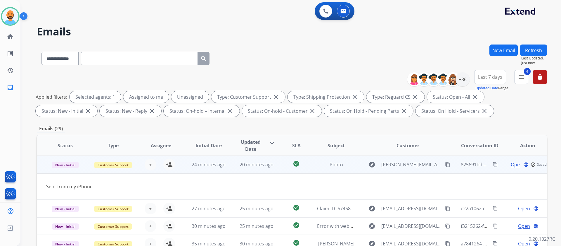
click at [248, 160] on td "20 minutes ago" at bounding box center [252, 165] width 48 height 18
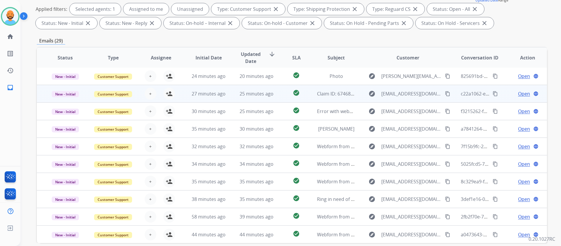
scroll to position [115, 0]
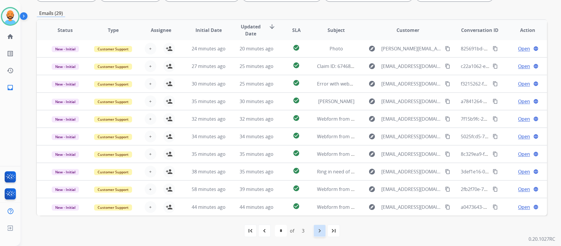
click at [324, 231] on div "navigate_next" at bounding box center [319, 230] width 13 height 13
select select "*"
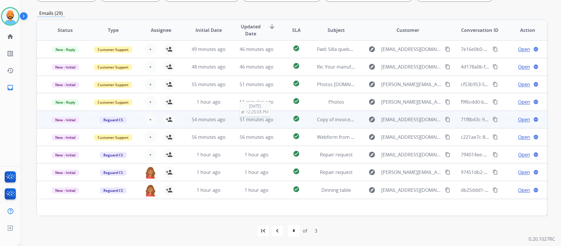
click at [256, 120] on span "51 minutes ago" at bounding box center [257, 119] width 34 height 6
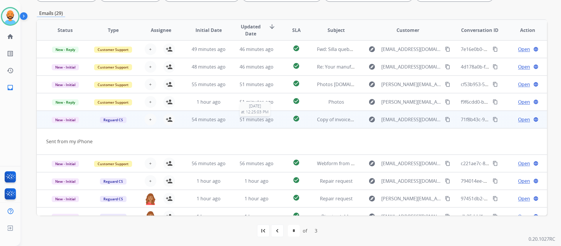
scroll to position [9, 0]
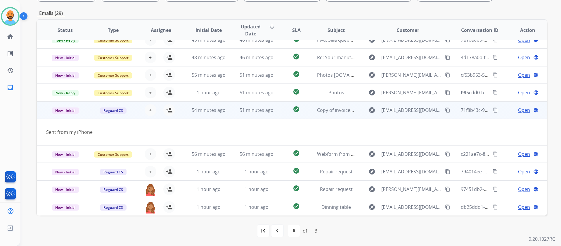
click at [198, 113] on td "54 minutes ago" at bounding box center [204, 110] width 48 height 18
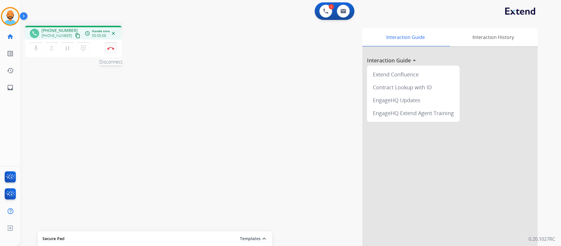
click at [110, 48] on img at bounding box center [110, 48] width 7 height 3
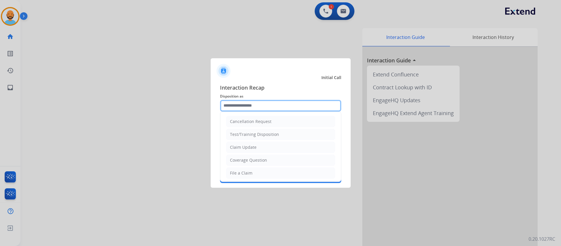
click at [271, 103] on input "text" at bounding box center [280, 106] width 121 height 12
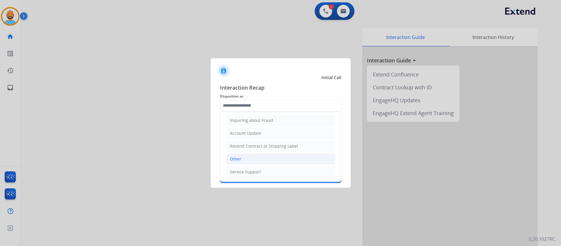
click at [251, 160] on li "Other" at bounding box center [280, 158] width 109 height 11
type input "*****"
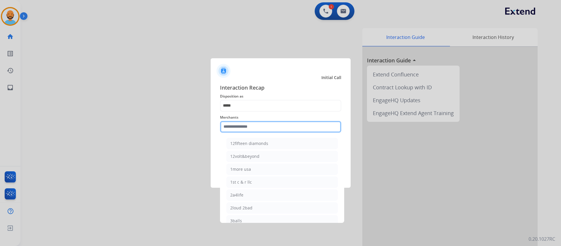
click at [246, 128] on input "text" at bounding box center [280, 127] width 121 height 12
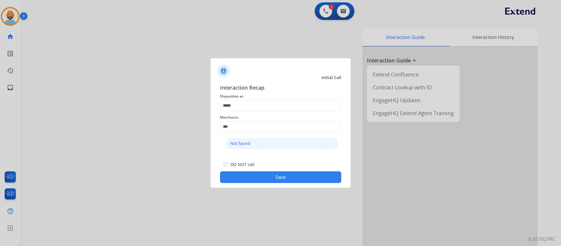
click at [246, 142] on div "Not found" at bounding box center [240, 143] width 20 height 6
type input "*********"
click at [256, 180] on button "Save" at bounding box center [280, 177] width 121 height 12
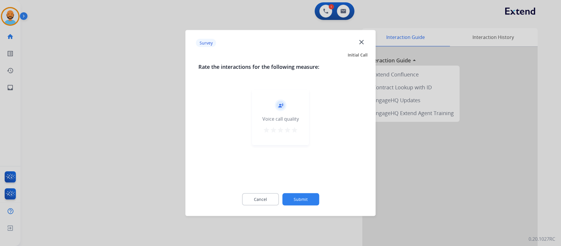
click at [295, 130] on mat-icon "star" at bounding box center [294, 129] width 7 height 7
click at [299, 200] on button "Submit" at bounding box center [300, 199] width 37 height 12
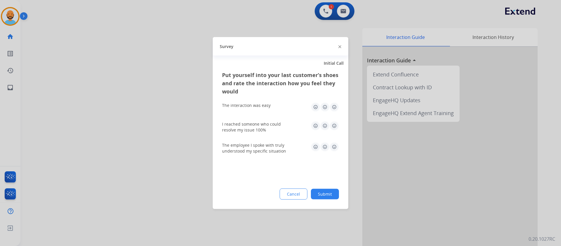
click at [334, 106] on img at bounding box center [334, 106] width 9 height 9
click at [336, 125] on img at bounding box center [334, 125] width 9 height 9
click at [336, 143] on img at bounding box center [334, 146] width 9 height 9
click at [326, 190] on button "Submit" at bounding box center [325, 194] width 28 height 11
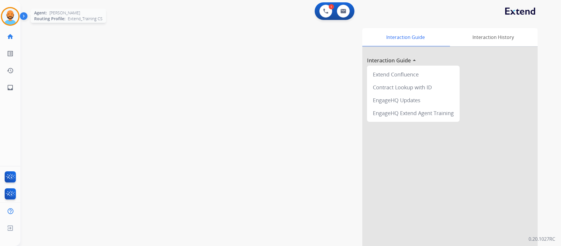
click at [11, 18] on img at bounding box center [10, 16] width 16 height 16
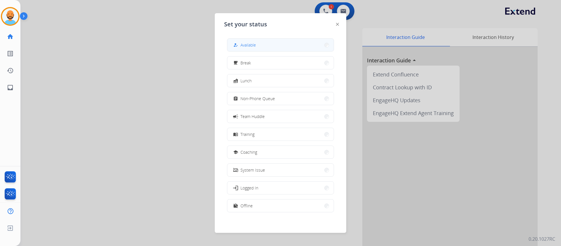
click at [252, 46] on span "Available" at bounding box center [248, 45] width 15 height 6
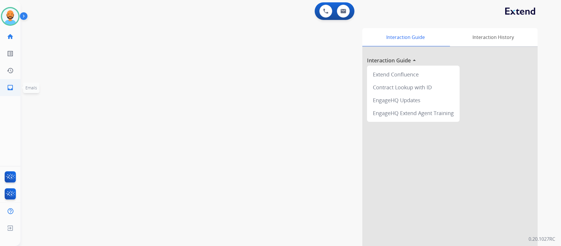
click at [15, 85] on link "inbox Emails" at bounding box center [10, 87] width 16 height 16
select select "**********"
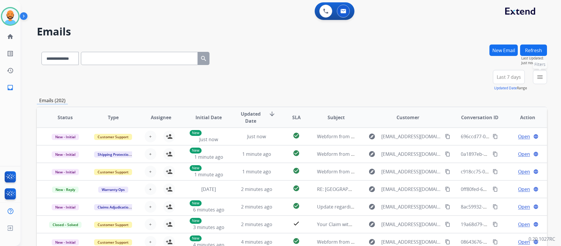
click at [540, 75] on mat-icon "menu" at bounding box center [540, 76] width 7 height 7
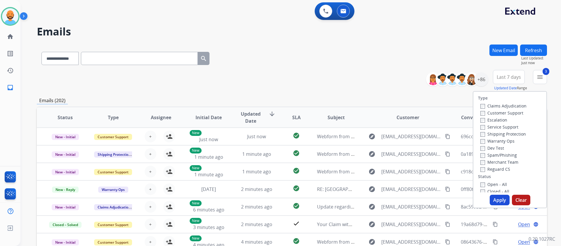
click at [497, 196] on button "Apply" at bounding box center [500, 199] width 20 height 11
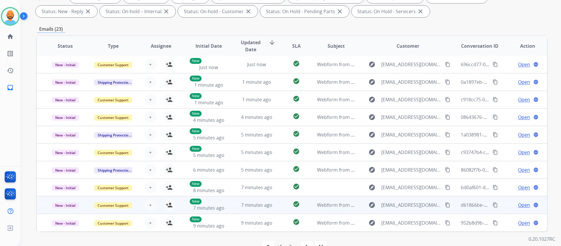
scroll to position [115, 0]
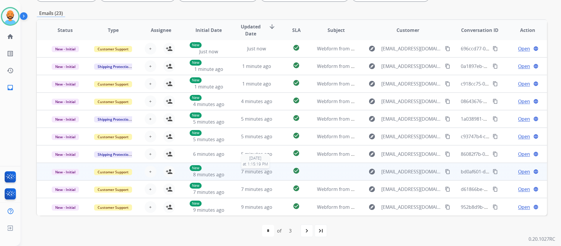
click at [257, 174] on span "7 minutes ago" at bounding box center [256, 171] width 31 height 6
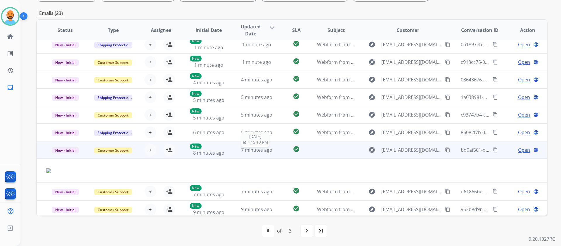
scroll to position [25, 0]
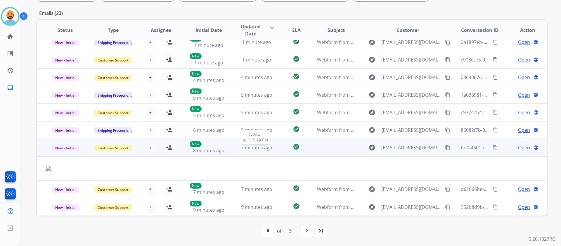
click at [258, 149] on span "7 minutes ago" at bounding box center [256, 147] width 31 height 6
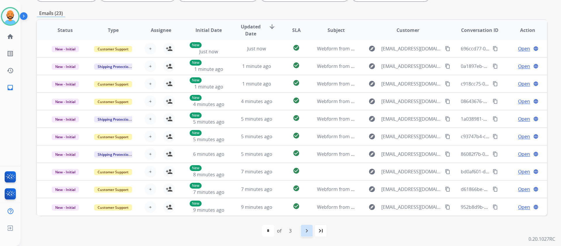
click at [306, 231] on mat-icon "navigate_next" at bounding box center [306, 230] width 7 height 7
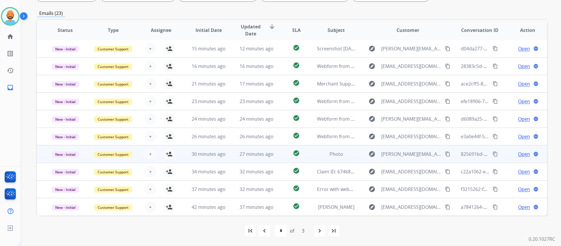
scroll to position [0, 0]
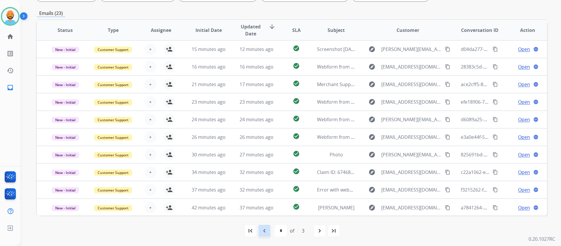
click at [262, 230] on mat-icon "navigate_before" at bounding box center [264, 230] width 7 height 7
select select "*"
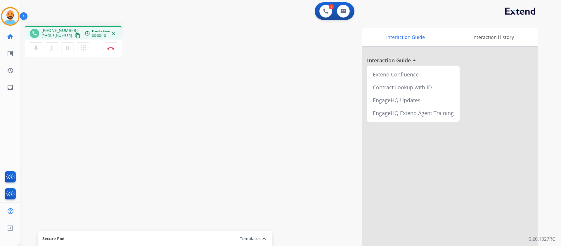
click at [200, 18] on div "1 Voice Interactions 0 Email Interactions" at bounding box center [287, 11] width 520 height 19
click at [113, 50] on button "Disconnect" at bounding box center [111, 48] width 12 height 12
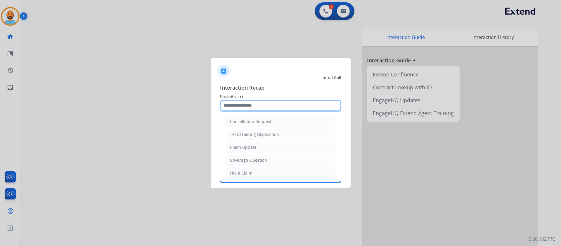
click at [265, 104] on input "text" at bounding box center [280, 106] width 121 height 12
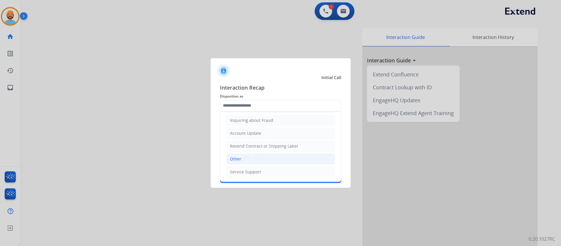
click at [243, 160] on li "Other" at bounding box center [280, 158] width 109 height 11
type input "*****"
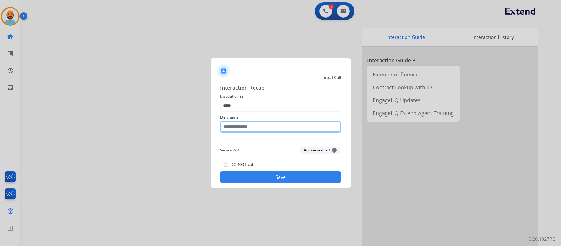
click at [238, 130] on input "text" at bounding box center [280, 127] width 121 height 12
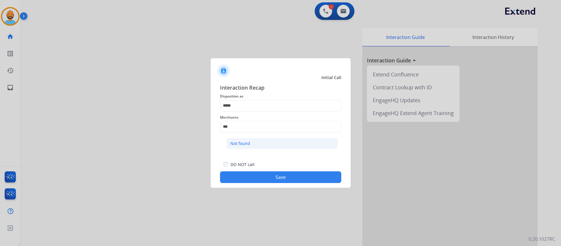
click at [241, 144] on div "Not found" at bounding box center [240, 143] width 20 height 6
type input "*********"
click at [264, 180] on button "Save" at bounding box center [280, 177] width 121 height 12
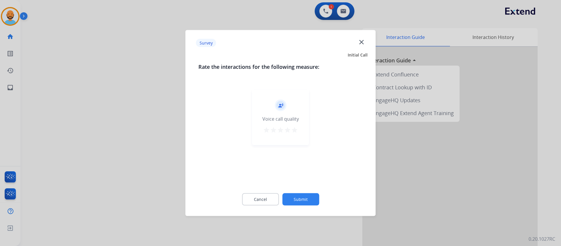
click at [292, 131] on mat-icon "star" at bounding box center [294, 129] width 7 height 7
click at [289, 201] on button "Submit" at bounding box center [300, 199] width 37 height 12
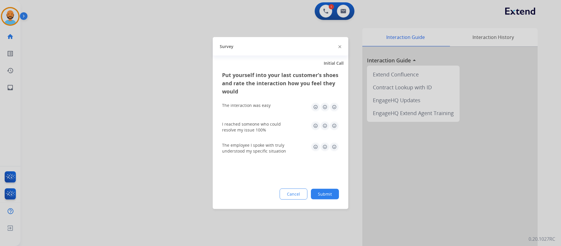
click at [336, 106] on img at bounding box center [334, 106] width 9 height 9
click at [334, 122] on img at bounding box center [334, 125] width 9 height 9
click at [333, 146] on img at bounding box center [334, 146] width 9 height 9
click at [324, 196] on button "Submit" at bounding box center [325, 194] width 28 height 11
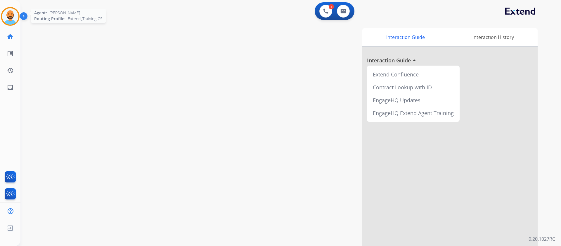
click at [13, 24] on img at bounding box center [10, 16] width 16 height 16
click at [11, 18] on img at bounding box center [10, 16] width 16 height 16
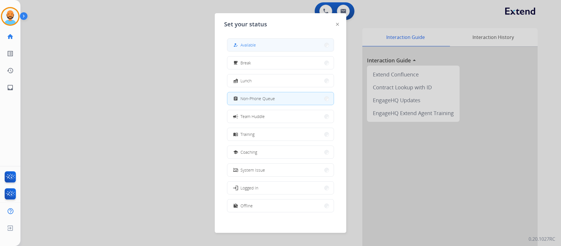
click at [304, 46] on button "how_to_reg Available" at bounding box center [280, 45] width 106 height 13
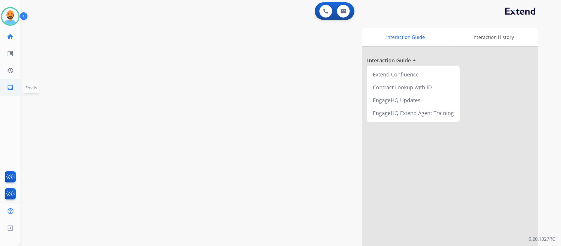
click at [13, 89] on mat-icon "inbox" at bounding box center [10, 87] width 7 height 7
select select "**********"
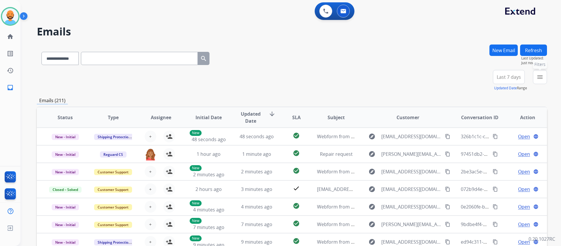
click at [545, 75] on button "menu Filters" at bounding box center [540, 77] width 14 height 14
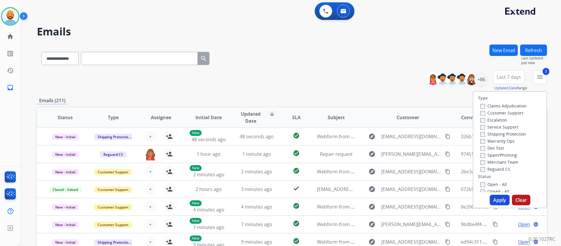
click at [501, 201] on button "Apply" at bounding box center [500, 199] width 20 height 11
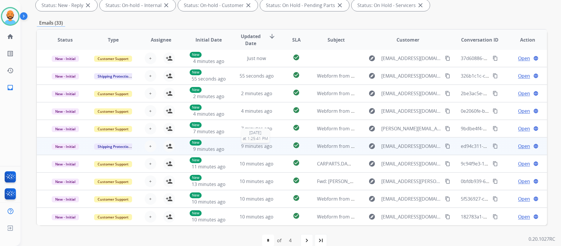
scroll to position [115, 0]
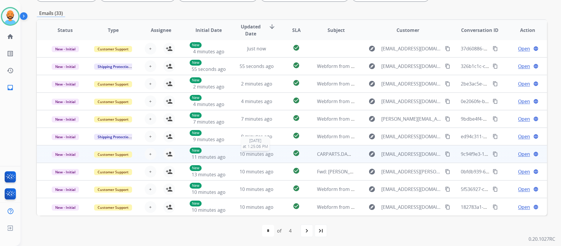
click at [242, 151] on span "10 minutes ago" at bounding box center [257, 154] width 34 height 6
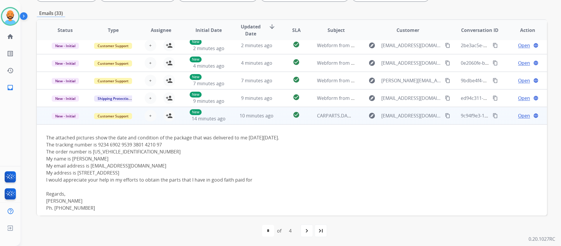
scroll to position [39, 0]
click at [251, 112] on div "10 minutes ago" at bounding box center [257, 115] width 38 height 7
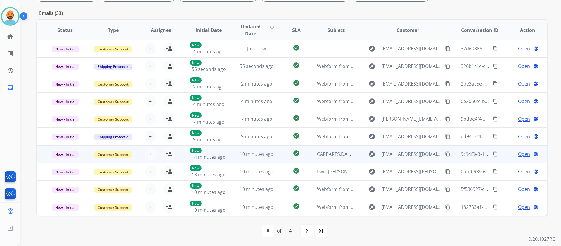
scroll to position [1, 0]
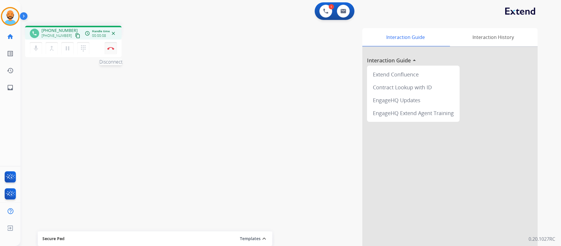
click at [109, 49] on img at bounding box center [110, 48] width 7 height 3
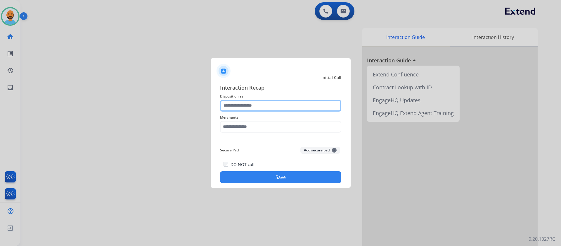
click at [287, 104] on input "text" at bounding box center [280, 106] width 121 height 12
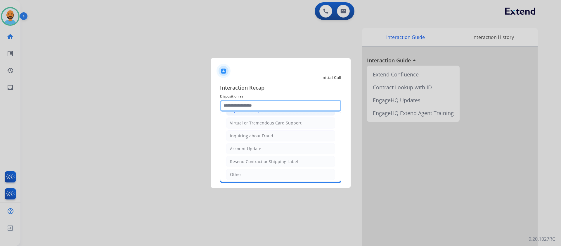
scroll to position [91, 0]
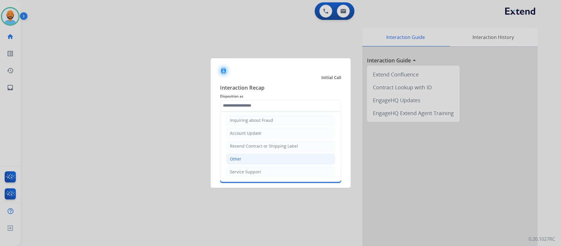
click at [240, 157] on div "Other" at bounding box center [235, 159] width 11 height 6
type input "*****"
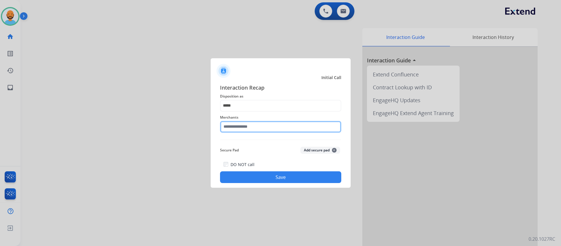
click at [248, 129] on input "text" at bounding box center [280, 127] width 121 height 12
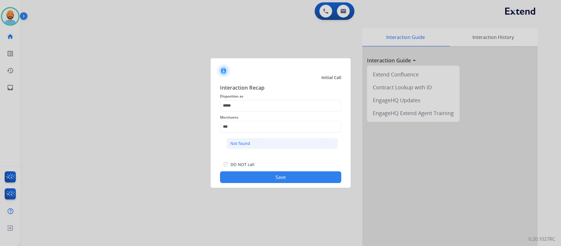
click at [249, 141] on div "Not found" at bounding box center [240, 143] width 20 height 6
type input "*********"
click at [258, 174] on button "Save" at bounding box center [280, 177] width 121 height 12
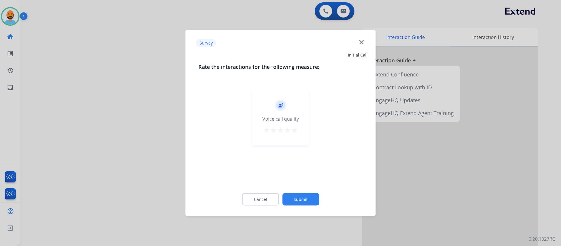
click at [296, 131] on mat-icon "star" at bounding box center [294, 129] width 7 height 7
click at [302, 200] on button "Submit" at bounding box center [300, 199] width 37 height 12
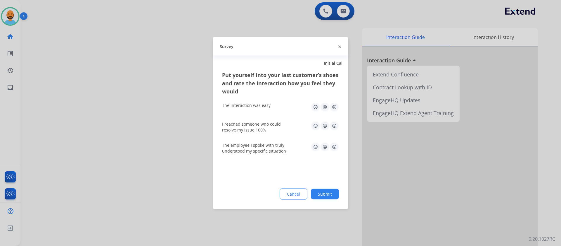
click at [336, 105] on img at bounding box center [334, 106] width 9 height 9
click at [334, 124] on img at bounding box center [334, 125] width 9 height 9
click at [334, 149] on img at bounding box center [334, 146] width 9 height 9
click at [327, 189] on button "Submit" at bounding box center [325, 194] width 28 height 11
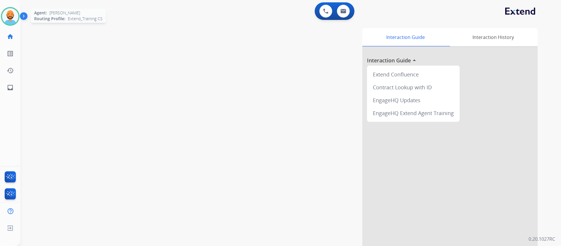
click at [8, 17] on img at bounding box center [10, 16] width 16 height 16
click at [7, 15] on img at bounding box center [10, 16] width 16 height 16
click at [8, 15] on img at bounding box center [10, 16] width 16 height 16
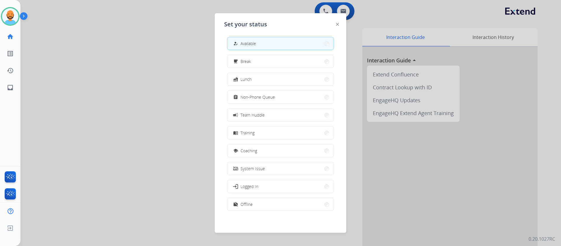
scroll to position [2, 0]
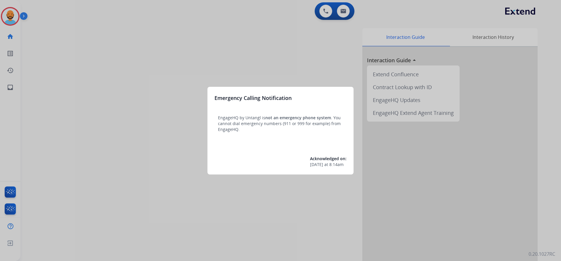
click at [8, 17] on div at bounding box center [280, 130] width 561 height 261
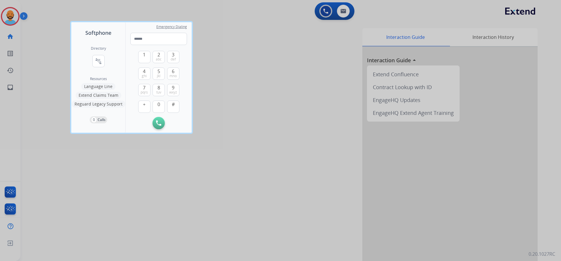
click at [8, 17] on div at bounding box center [280, 130] width 561 height 261
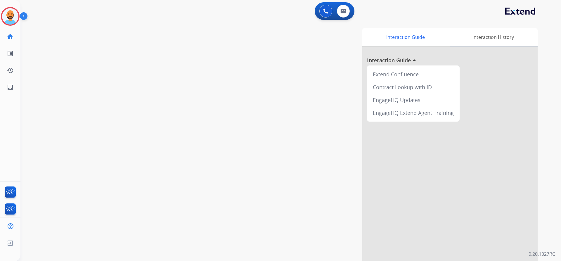
click at [0, 16] on div "Dan Logged In Edit Avatar Agent: Dan Routing Profile: Extend_Training CS" at bounding box center [10, 16] width 20 height 19
click at [12, 16] on img at bounding box center [10, 16] width 16 height 16
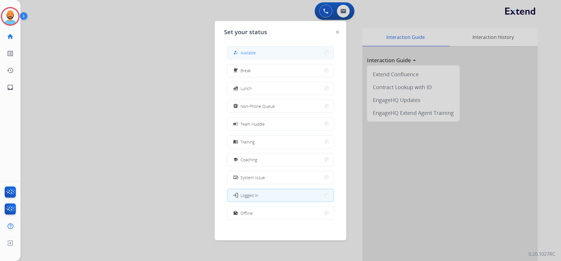
click at [286, 51] on button "how_to_reg Available" at bounding box center [280, 52] width 106 height 13
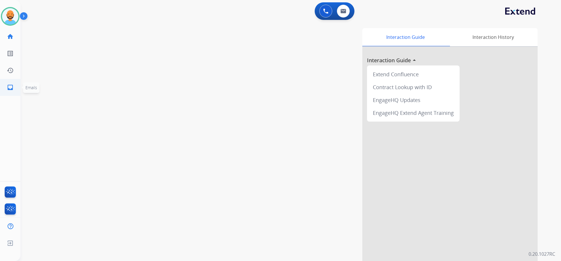
click at [8, 88] on mat-icon "inbox" at bounding box center [10, 87] width 7 height 7
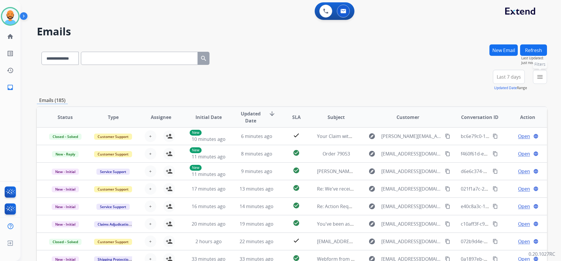
click at [544, 75] on button "menu Filters" at bounding box center [540, 77] width 14 height 14
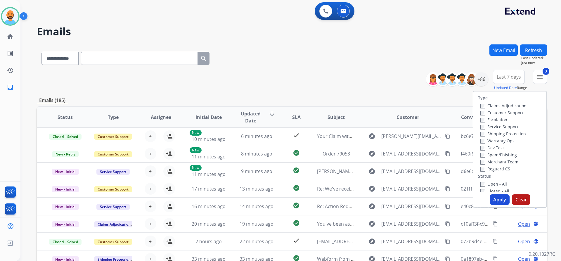
click at [491, 197] on button "Apply" at bounding box center [500, 199] width 20 height 11
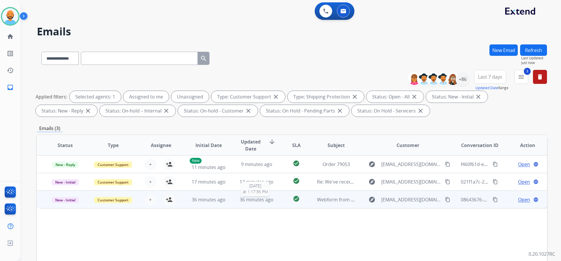
click at [240, 199] on span "36 minutes ago" at bounding box center [257, 199] width 34 height 6
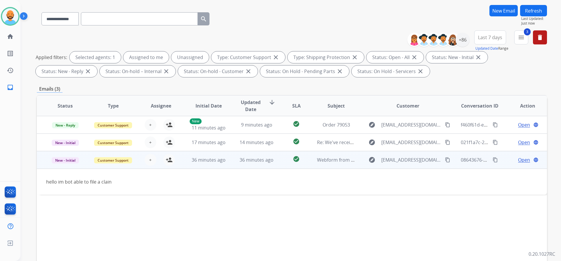
scroll to position [29, 0]
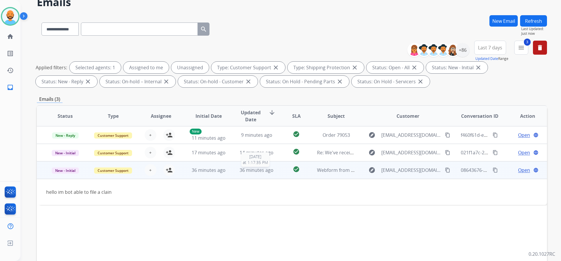
click at [253, 168] on span "36 minutes ago" at bounding box center [257, 170] width 34 height 6
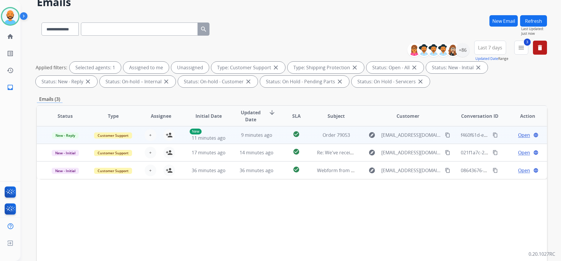
scroll to position [0, 0]
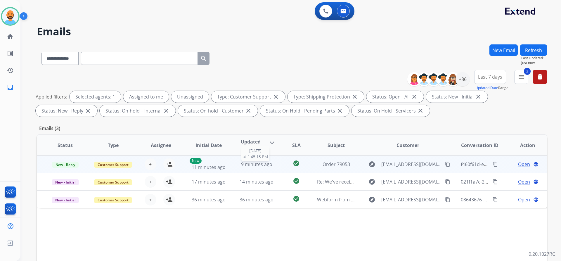
click at [253, 162] on span "9 minutes ago" at bounding box center [256, 164] width 31 height 6
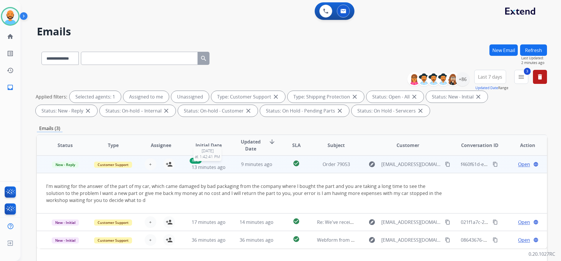
click at [217, 165] on span "13 minutes ago" at bounding box center [209, 167] width 34 height 6
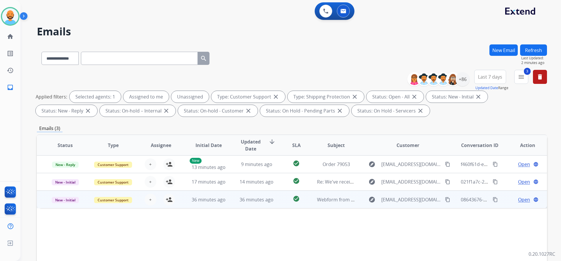
click at [212, 195] on td "36 minutes ago" at bounding box center [204, 200] width 48 height 18
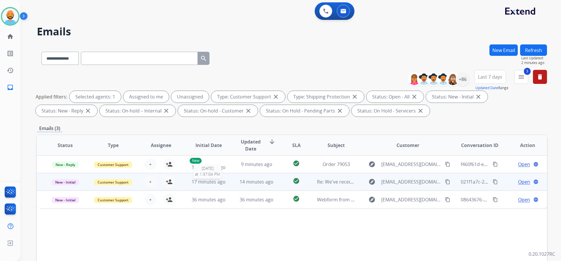
click at [211, 185] on span "17 minutes ago" at bounding box center [209, 182] width 34 height 6
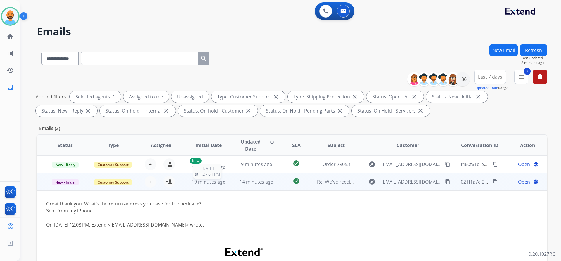
click at [211, 184] on span "19 minutes ago" at bounding box center [209, 182] width 34 height 6
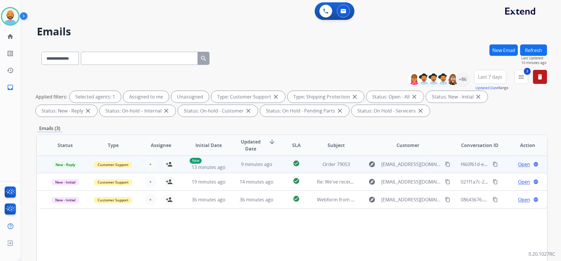
click at [390, 160] on div "explore leonardo_usa2007@hotmail.com content_copy" at bounding box center [408, 164] width 86 height 9
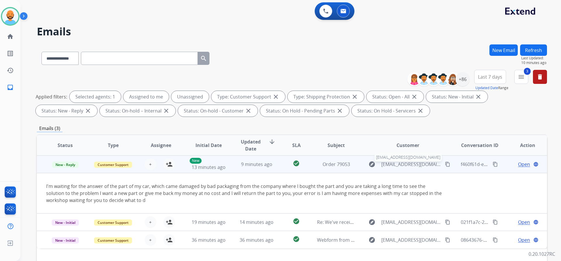
click at [410, 165] on span "leonardo_usa2007@hotmail.com" at bounding box center [411, 164] width 60 height 7
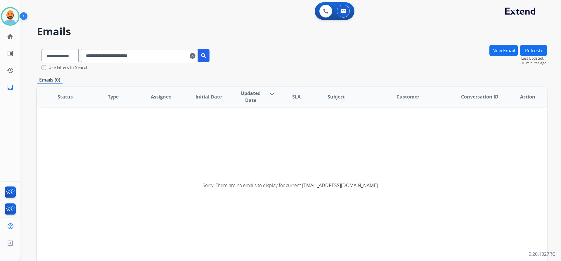
click at [529, 50] on button "Refresh" at bounding box center [533, 50] width 27 height 11
click at [196, 57] on mat-icon "clear" at bounding box center [193, 55] width 6 height 7
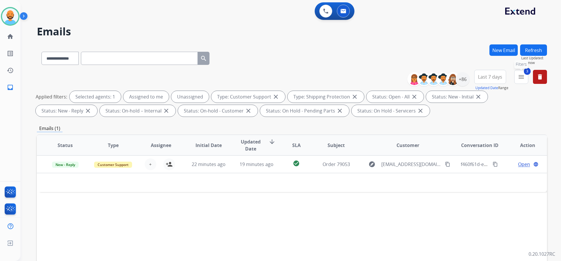
click at [519, 79] on mat-icon "menu" at bounding box center [521, 76] width 7 height 7
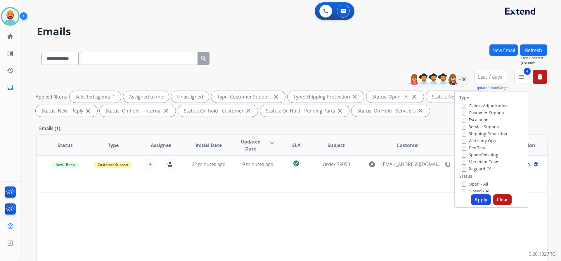
click at [476, 197] on button "Apply" at bounding box center [481, 199] width 20 height 11
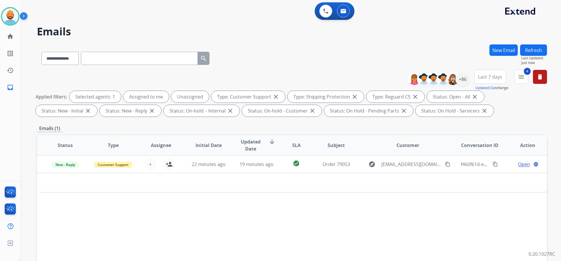
click at [278, 195] on div "Status Type Assignee Initial Date Updated Date arrow_downward SLA Subject Custo…" at bounding box center [292, 232] width 510 height 196
click at [13, 18] on img at bounding box center [10, 16] width 16 height 16
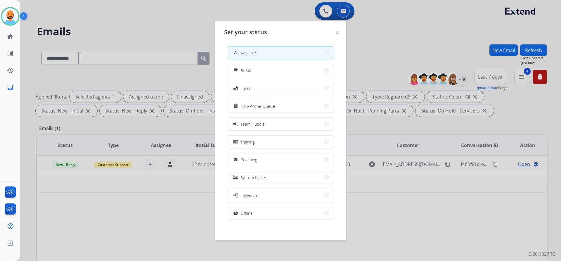
click at [135, 15] on div at bounding box center [280, 130] width 561 height 261
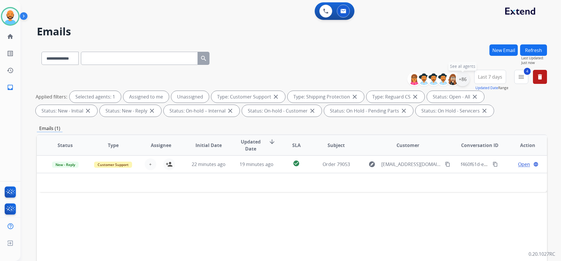
click at [466, 82] on div "+86" at bounding box center [463, 79] width 14 height 14
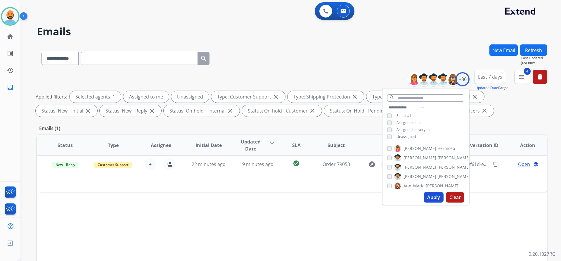
click at [432, 200] on button "Apply" at bounding box center [434, 197] width 20 height 11
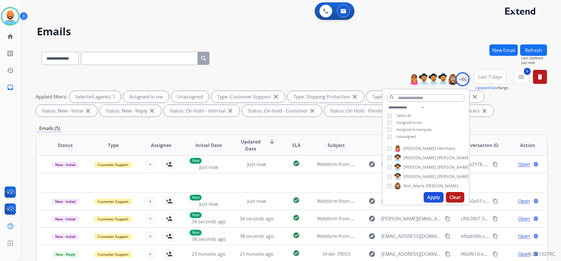
click at [350, 51] on div "**********" at bounding box center [292, 56] width 510 height 25
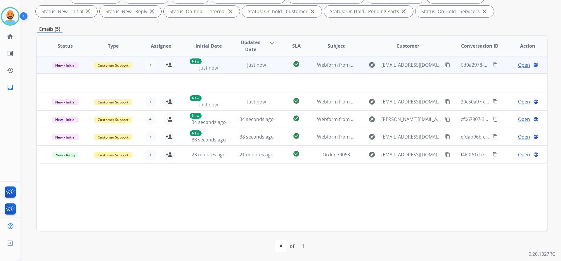
scroll to position [100, 0]
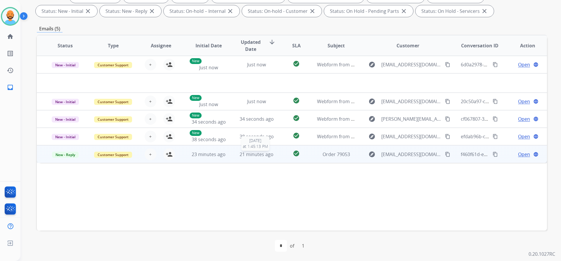
click at [264, 152] on span "21 minutes ago" at bounding box center [257, 154] width 34 height 6
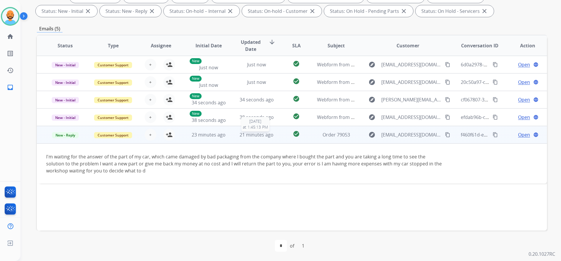
click at [258, 132] on span "21 minutes ago" at bounding box center [257, 135] width 34 height 6
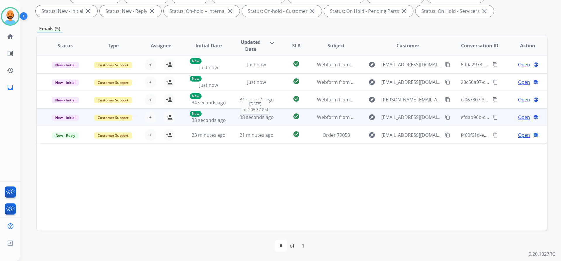
click at [254, 119] on span "38 seconds ago" at bounding box center [257, 117] width 34 height 6
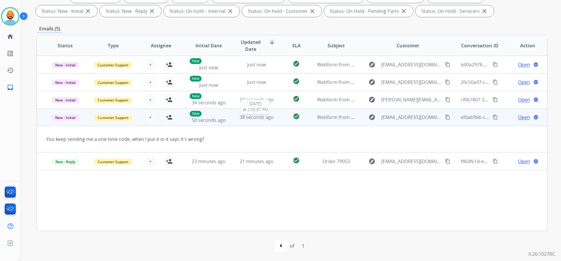
click at [254, 119] on span "38 seconds ago" at bounding box center [257, 117] width 34 height 6
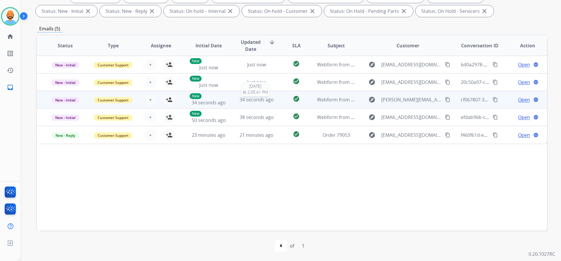
click at [252, 100] on span "34 seconds ago" at bounding box center [257, 99] width 34 height 6
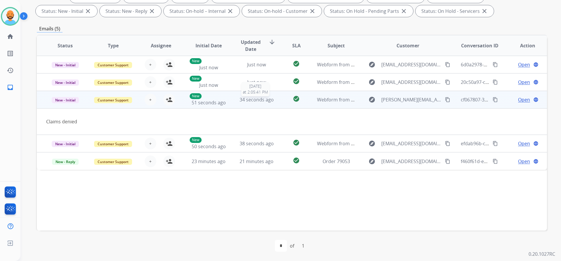
click at [252, 100] on span "34 seconds ago" at bounding box center [257, 99] width 34 height 6
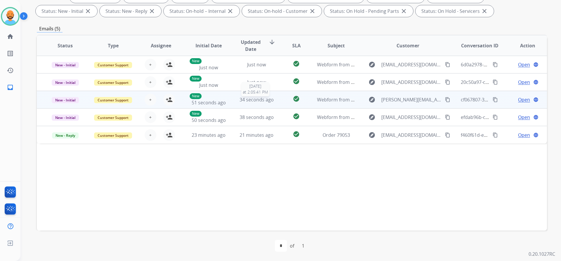
click at [252, 100] on span "34 seconds ago" at bounding box center [257, 99] width 34 height 6
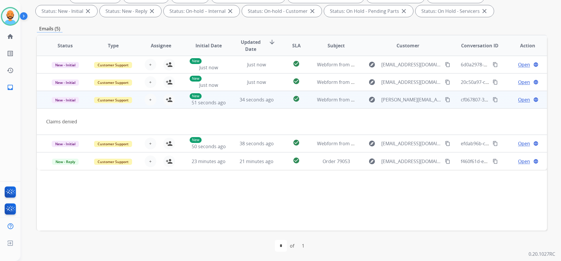
click at [518, 99] on span "Open" at bounding box center [524, 99] width 12 height 7
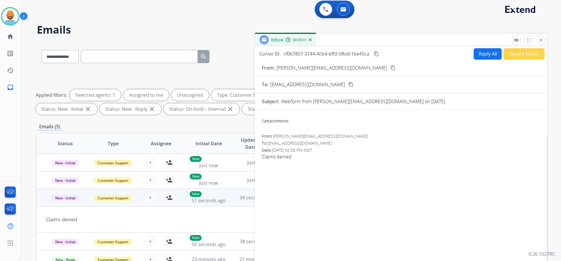
scroll to position [0, 0]
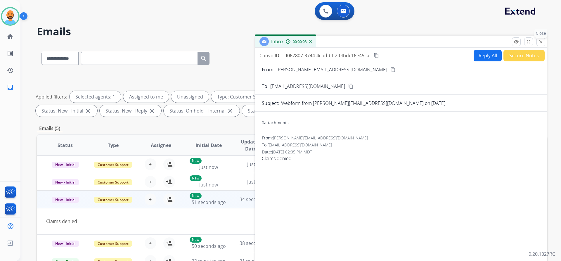
click at [545, 44] on button "close Close" at bounding box center [541, 41] width 9 height 9
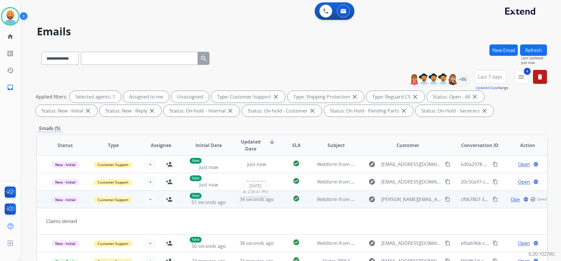
click at [253, 198] on span "34 seconds ago" at bounding box center [257, 199] width 34 height 6
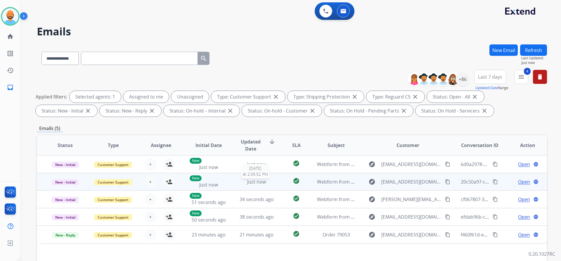
click at [256, 182] on span "Just now" at bounding box center [256, 182] width 19 height 6
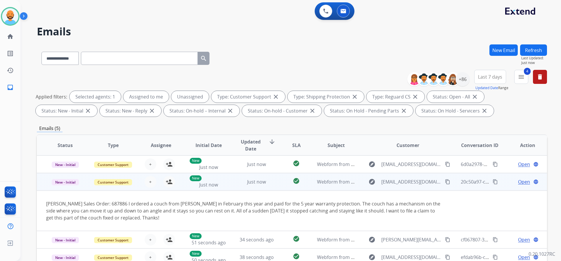
click at [313, 179] on td "Webform from jonjardim@gmail.com on 08/25/2025" at bounding box center [332, 182] width 48 height 18
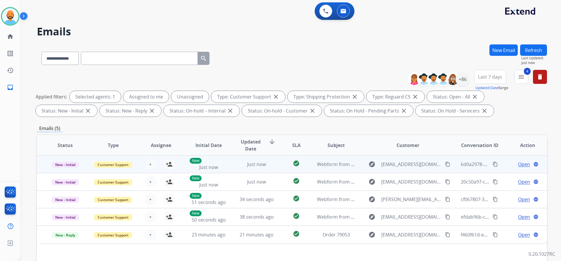
click at [312, 166] on td "Webform from stricklerdonnie@gmail.com on 08/25/2025" at bounding box center [332, 165] width 48 height 18
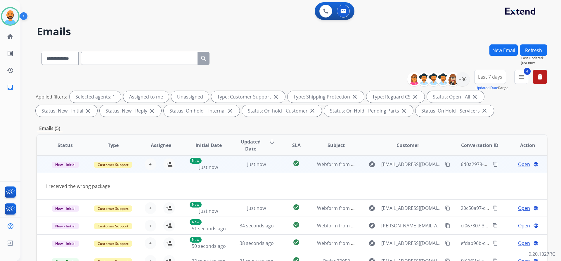
click at [312, 166] on td "Webform from stricklerdonnie@gmail.com on 08/25/2025" at bounding box center [332, 165] width 48 height 18
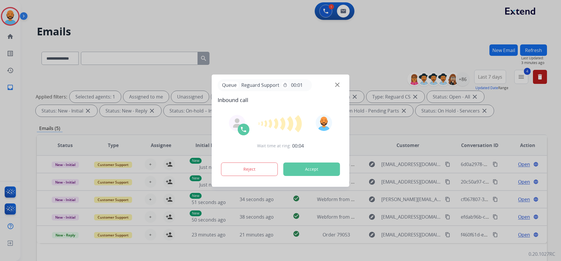
click at [340, 82] on div "Queue Reguard Support timer 00:01" at bounding box center [281, 85] width 126 height 12
click at [337, 84] on img at bounding box center [337, 84] width 4 height 4
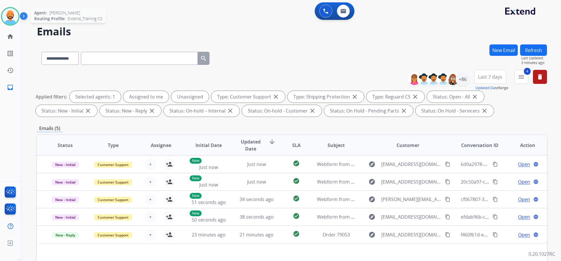
click at [18, 20] on img at bounding box center [10, 16] width 16 height 16
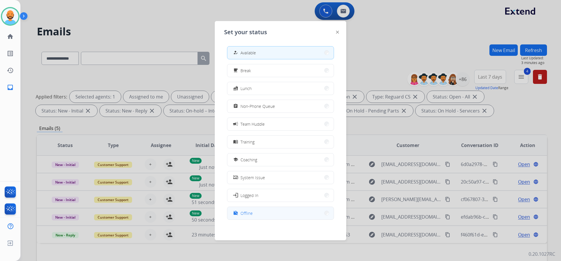
click at [252, 215] on span "Offline" at bounding box center [247, 213] width 12 height 6
